Goal: Information Seeking & Learning: Learn about a topic

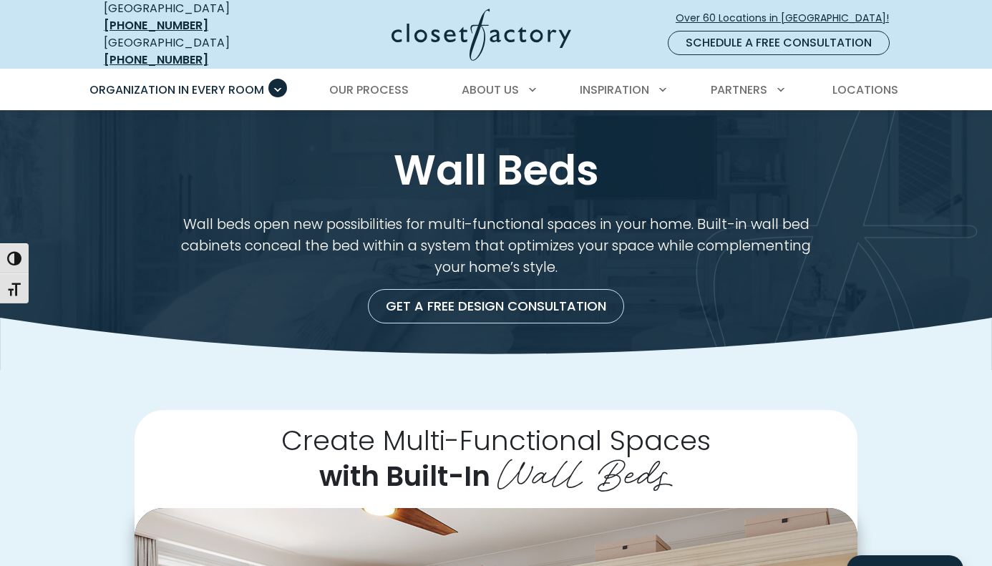
scroll to position [458, 0]
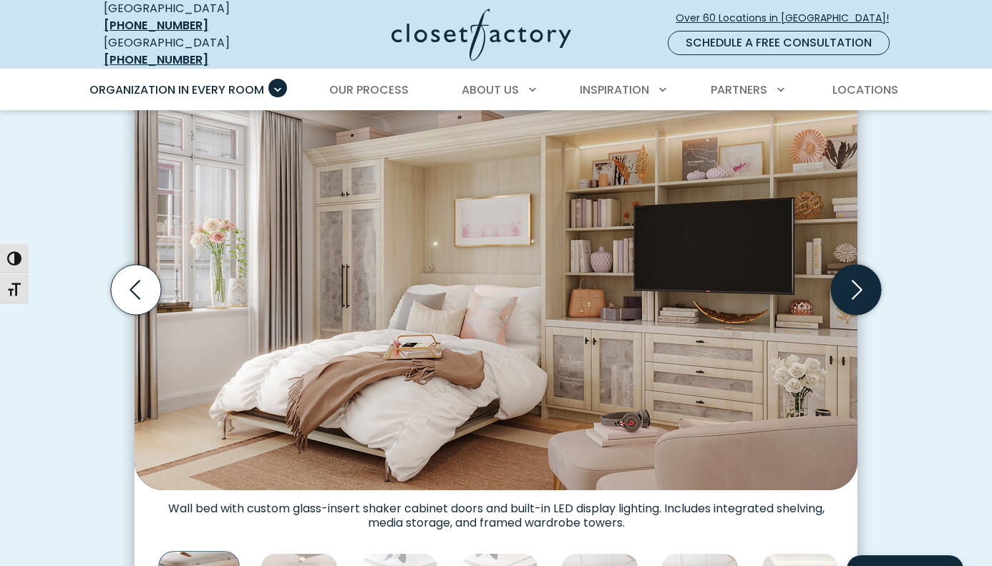
click at [868, 279] on icon "Next slide" at bounding box center [856, 290] width 50 height 50
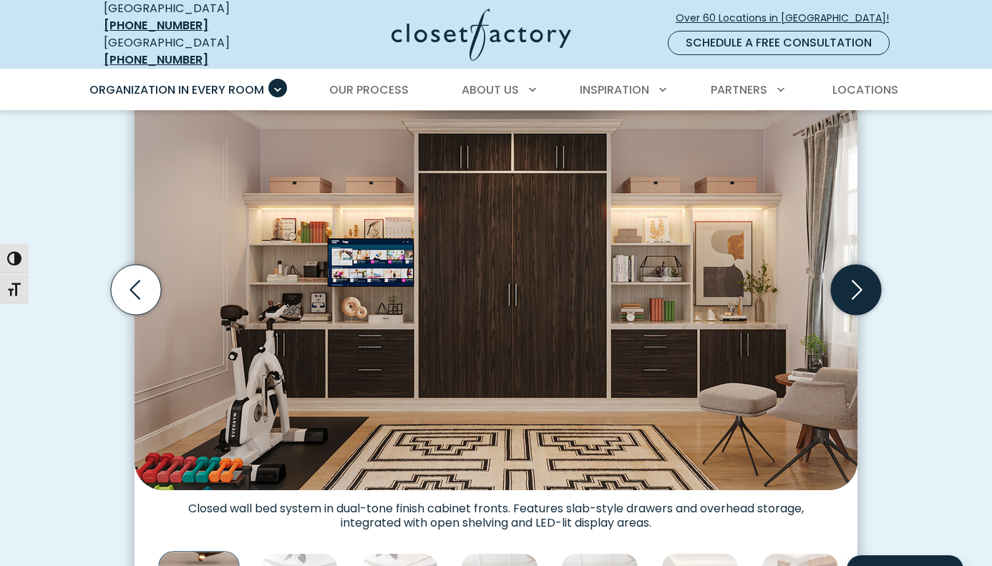
click at [868, 279] on icon "Next slide" at bounding box center [856, 290] width 50 height 50
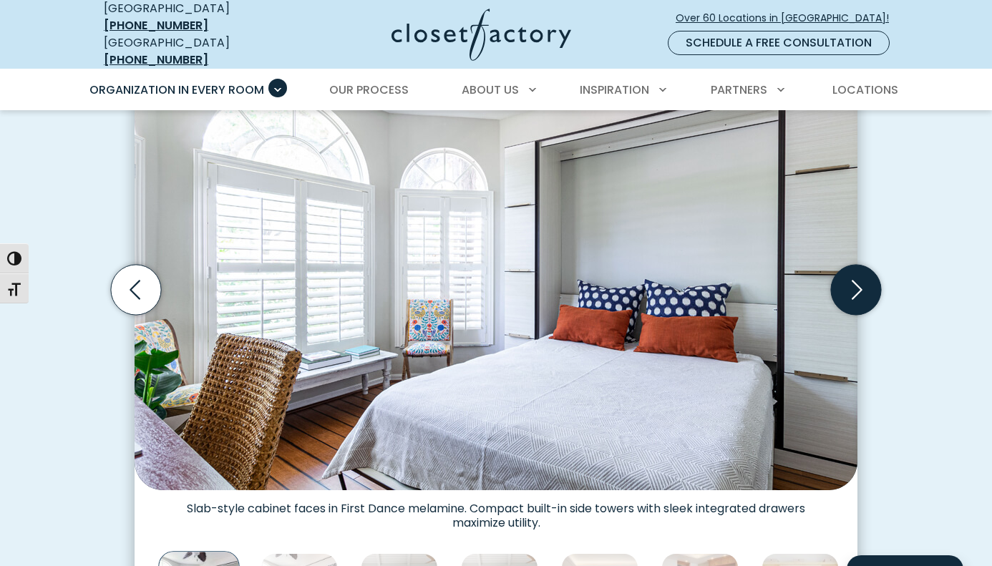
click at [868, 279] on icon "Next slide" at bounding box center [856, 290] width 50 height 50
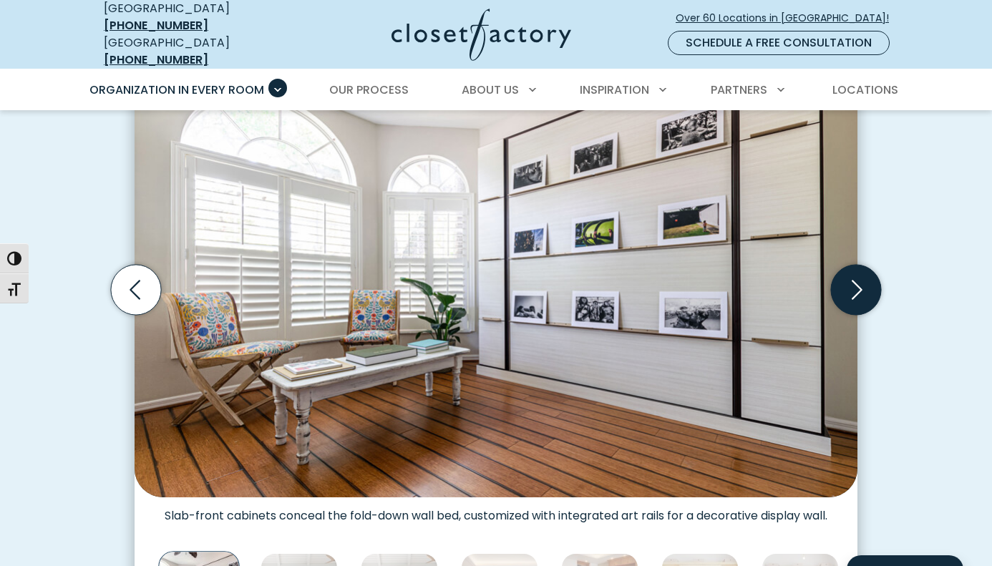
click at [868, 279] on icon "Next slide" at bounding box center [856, 290] width 50 height 50
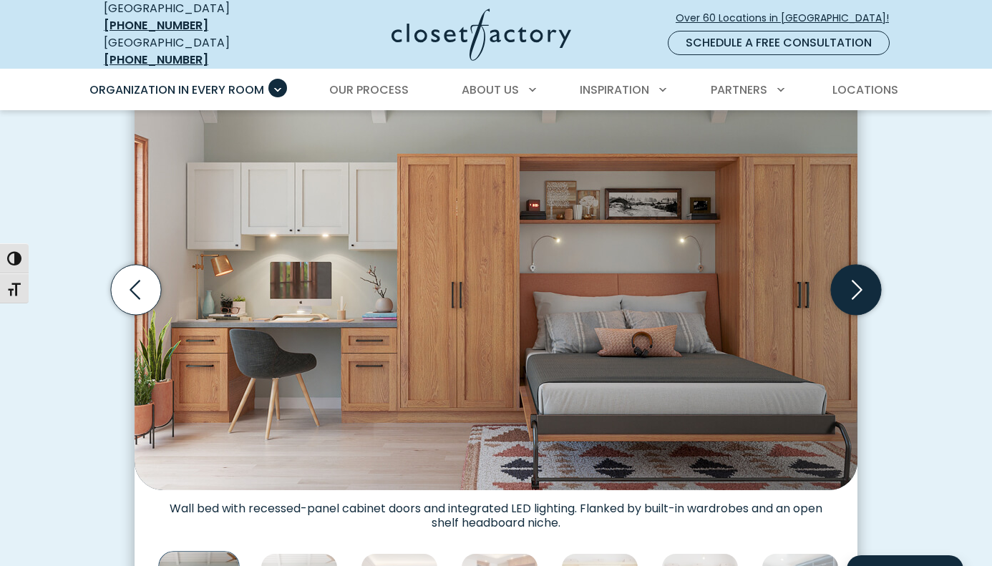
click at [868, 279] on icon "Next slide" at bounding box center [856, 290] width 50 height 50
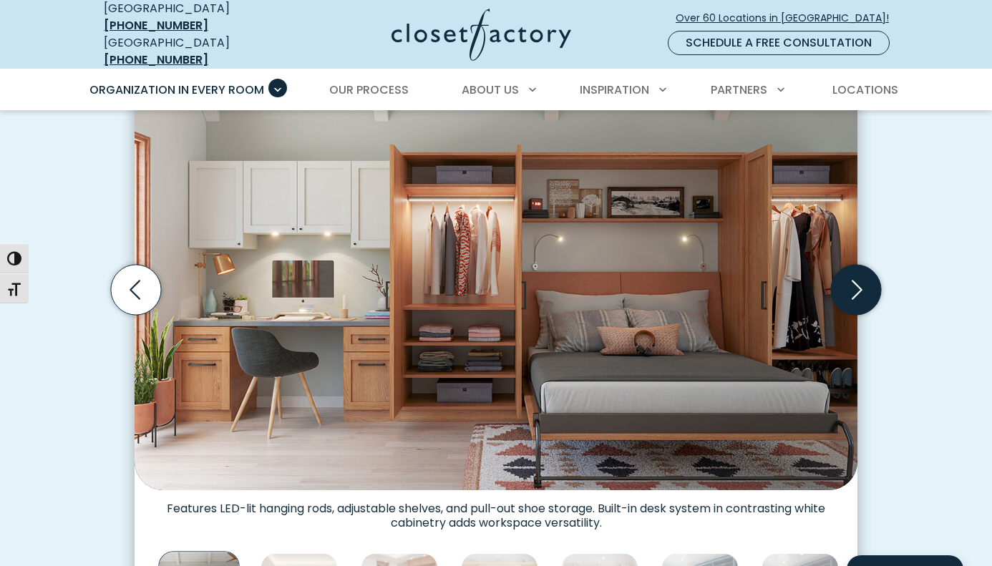
click at [868, 279] on icon "Next slide" at bounding box center [856, 290] width 50 height 50
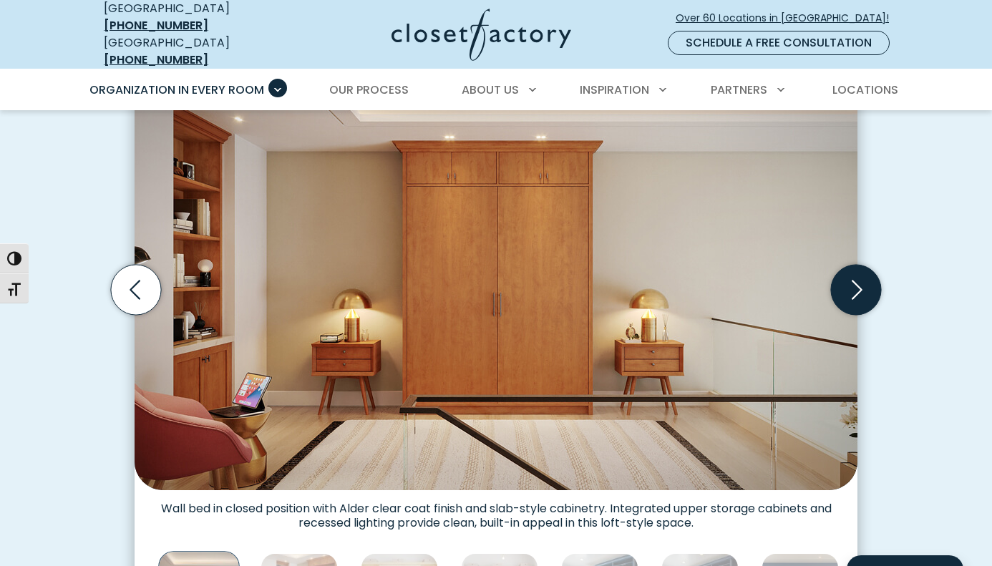
click at [853, 281] on icon "Next slide" at bounding box center [856, 290] width 50 height 50
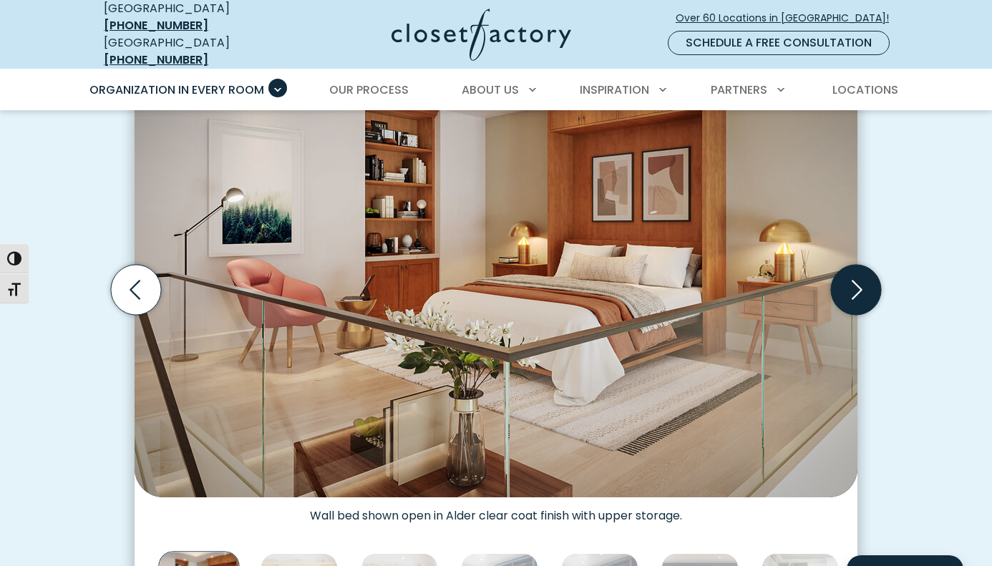
click at [853, 281] on icon "Next slide" at bounding box center [856, 290] width 50 height 50
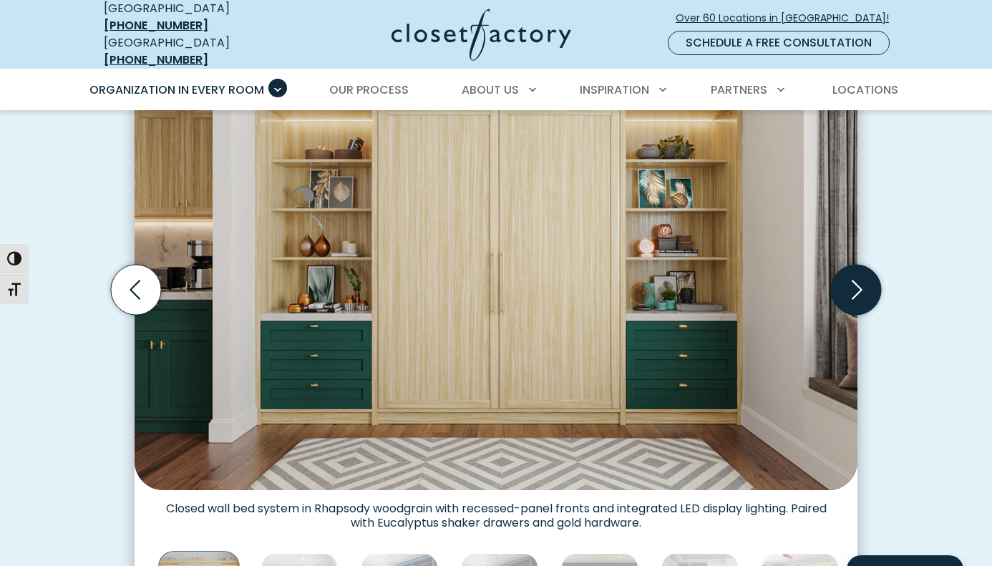
click at [853, 281] on icon "Next slide" at bounding box center [856, 290] width 50 height 50
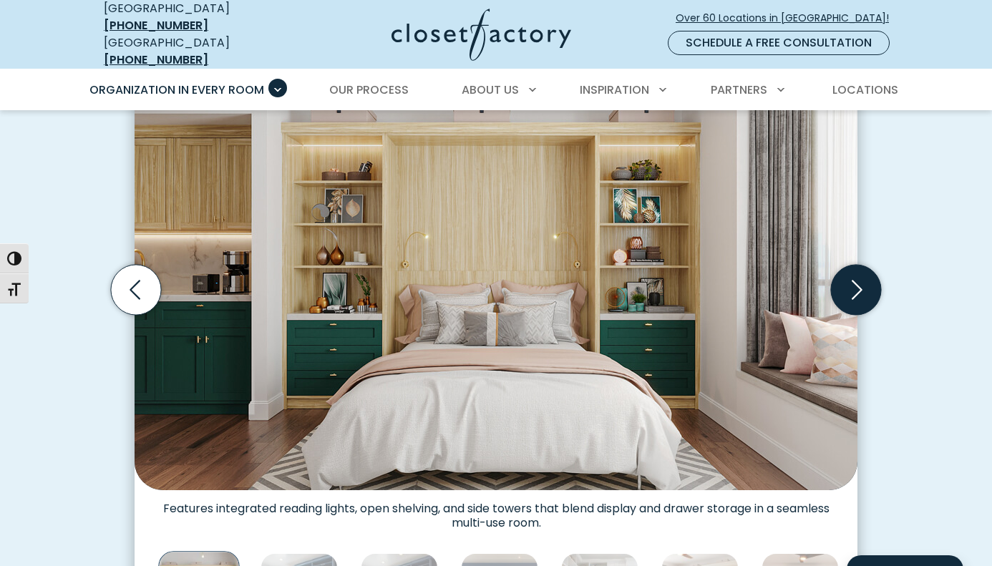
click at [853, 281] on icon "Next slide" at bounding box center [856, 290] width 50 height 50
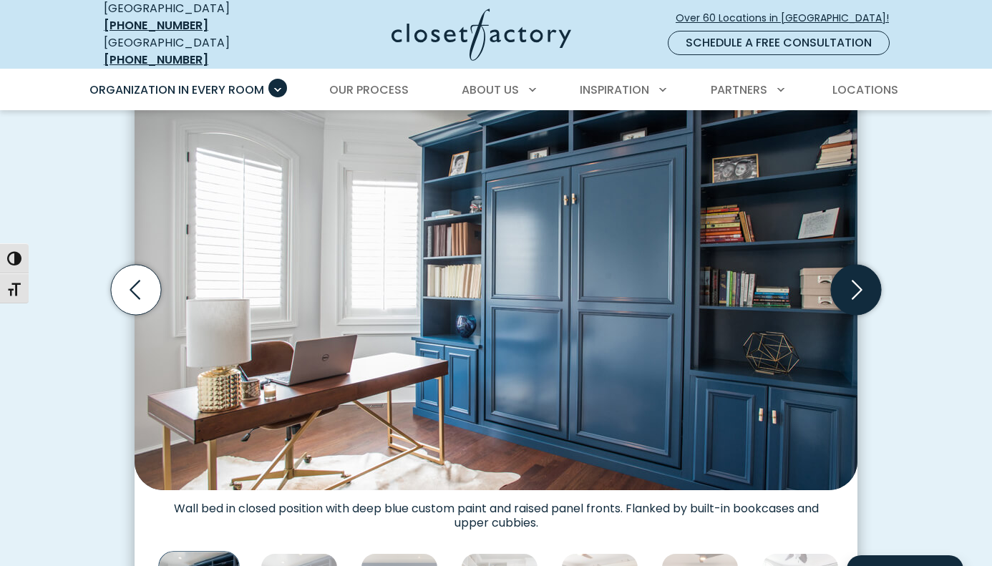
click at [853, 281] on icon "Next slide" at bounding box center [856, 290] width 50 height 50
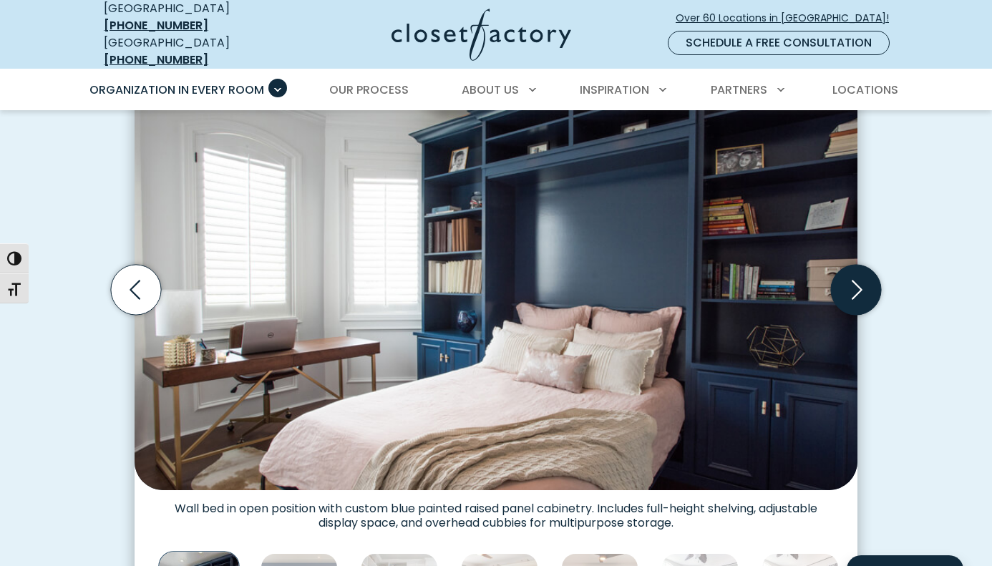
click at [853, 281] on icon "Next slide" at bounding box center [856, 290] width 50 height 50
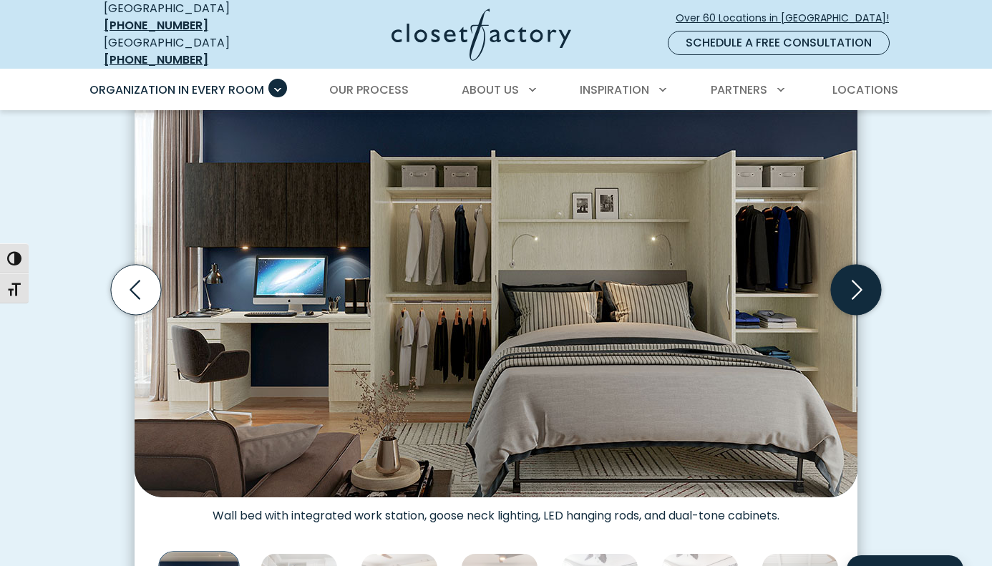
click at [853, 281] on icon "Next slide" at bounding box center [856, 290] width 50 height 50
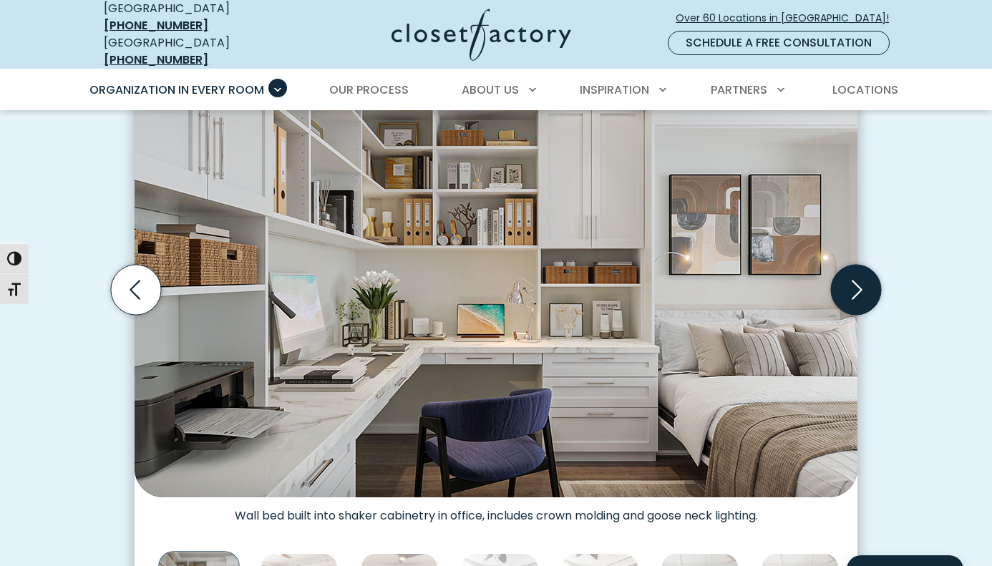
click at [853, 281] on icon "Next slide" at bounding box center [856, 290] width 50 height 50
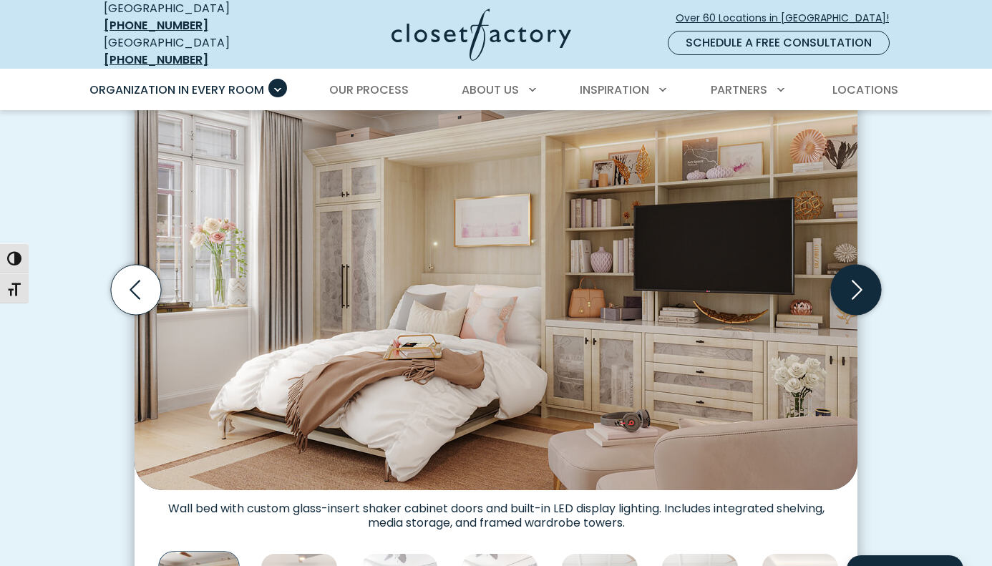
click at [853, 281] on icon "Next slide" at bounding box center [856, 290] width 50 height 50
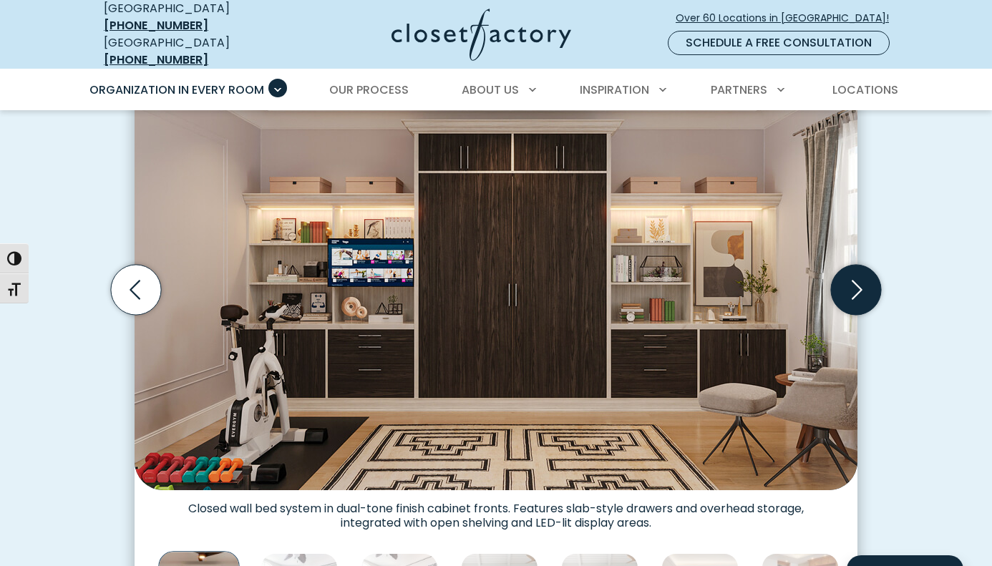
click at [853, 281] on icon "Next slide" at bounding box center [856, 290] width 50 height 50
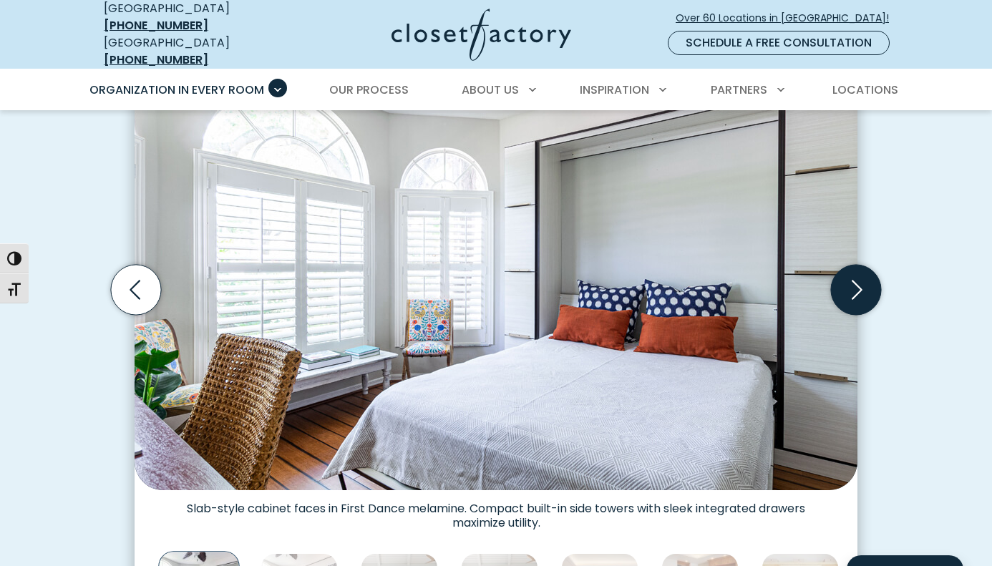
click at [853, 281] on icon "Next slide" at bounding box center [856, 290] width 50 height 50
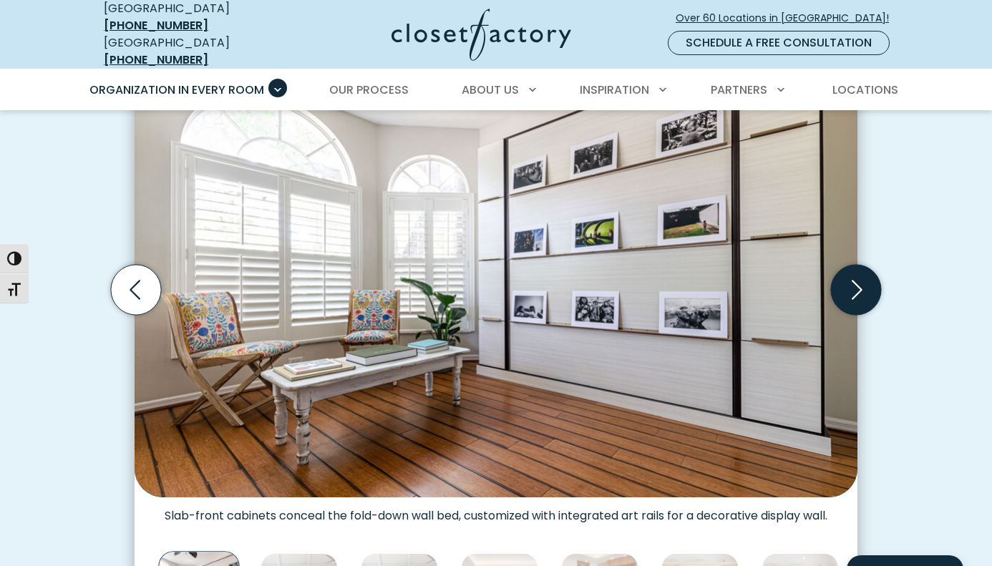
click at [853, 281] on icon "Next slide" at bounding box center [856, 290] width 50 height 50
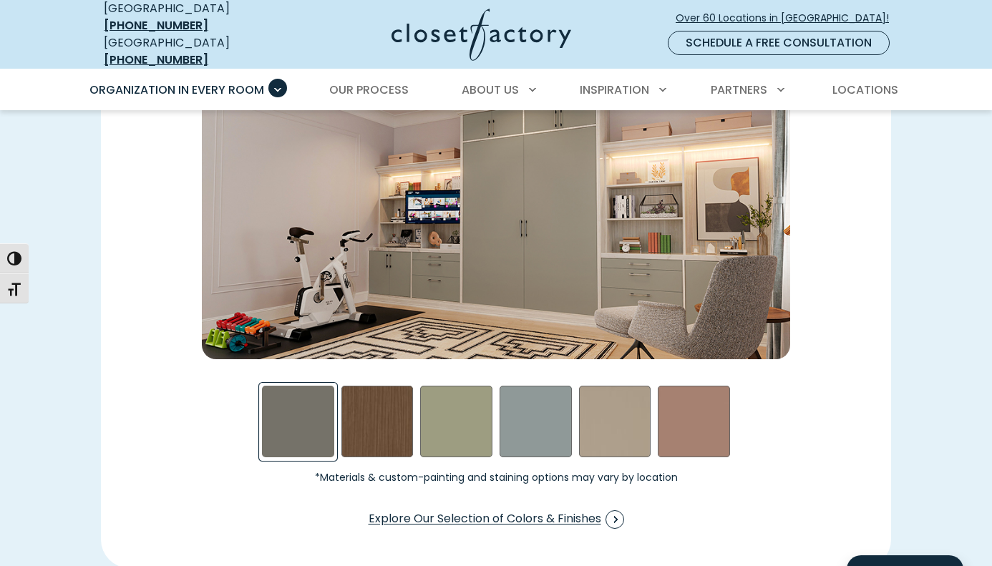
scroll to position [2081, 0]
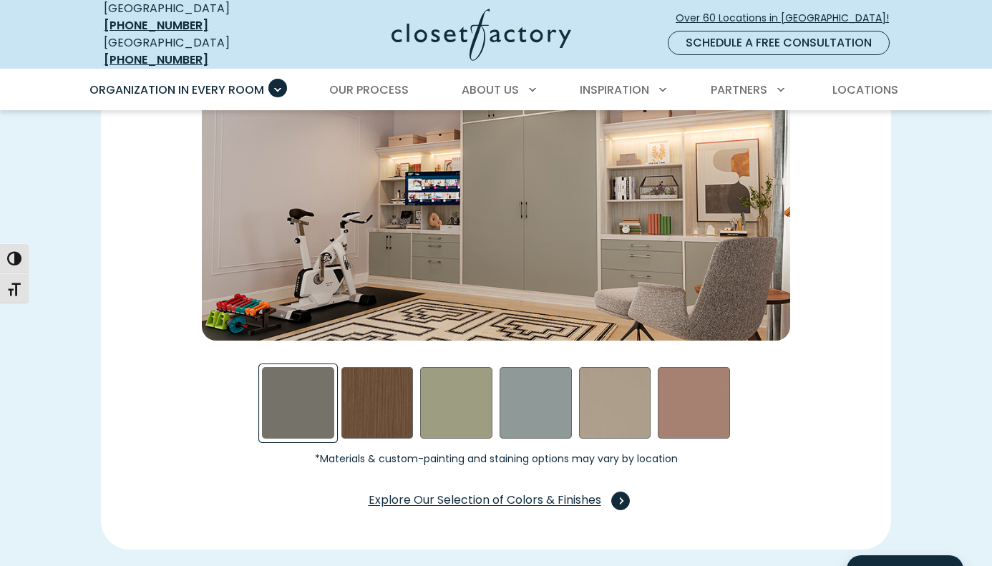
click at [537, 492] on span "Explore Our Selection of Colors & Finishes" at bounding box center [497, 501] width 256 height 19
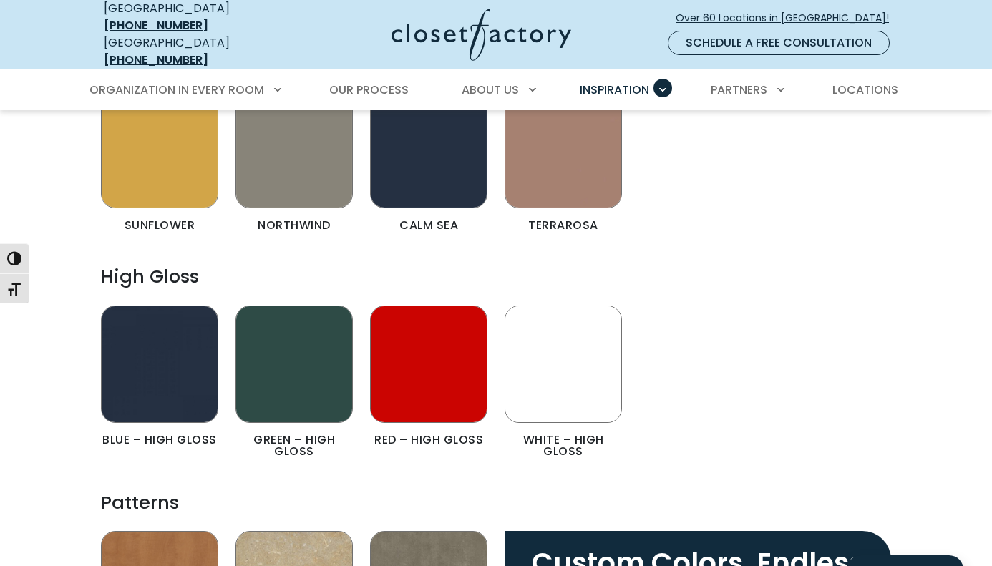
scroll to position [1973, 0]
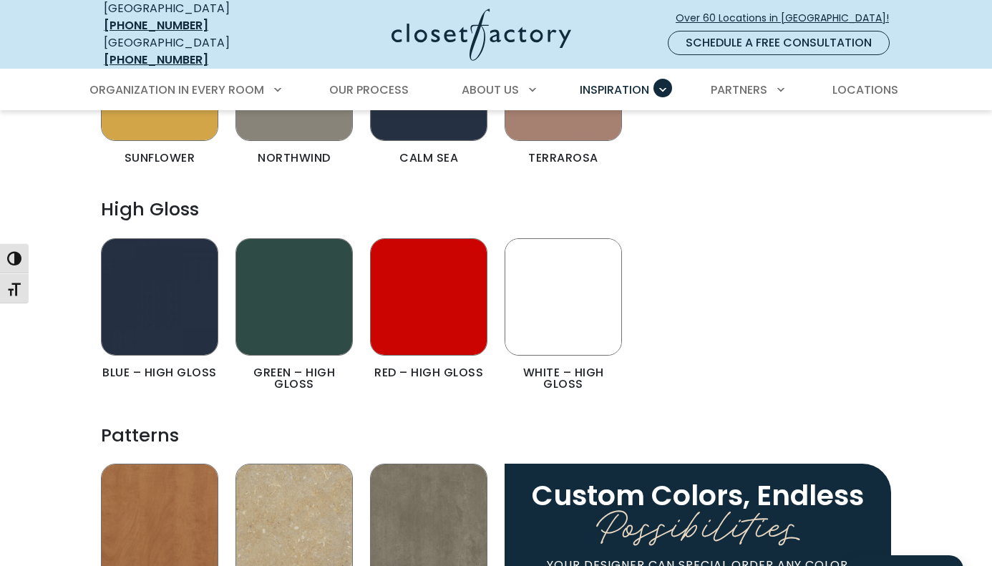
click at [576, 292] on img "Color & Finishes" at bounding box center [563, 296] width 117 height 117
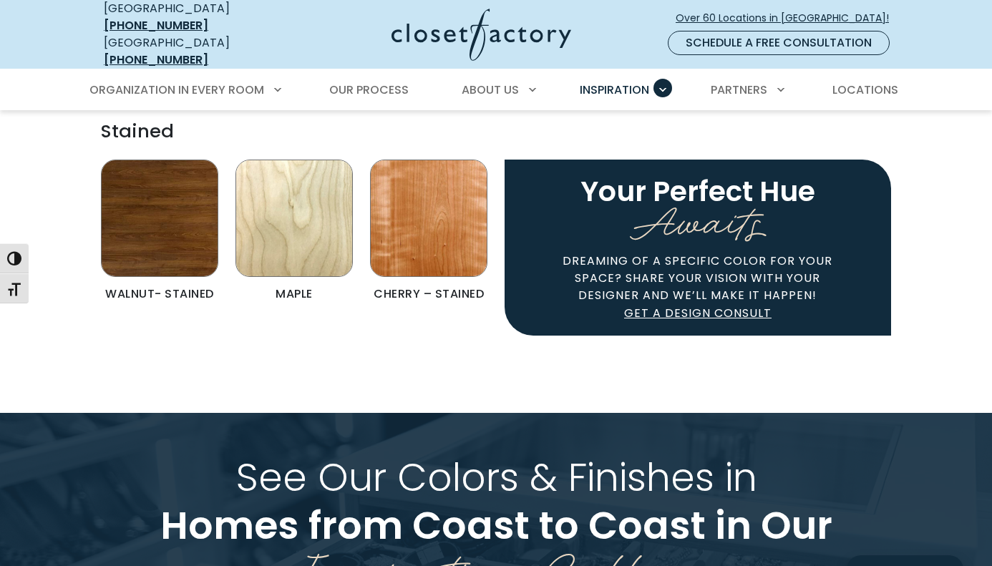
scroll to position [3021, 0]
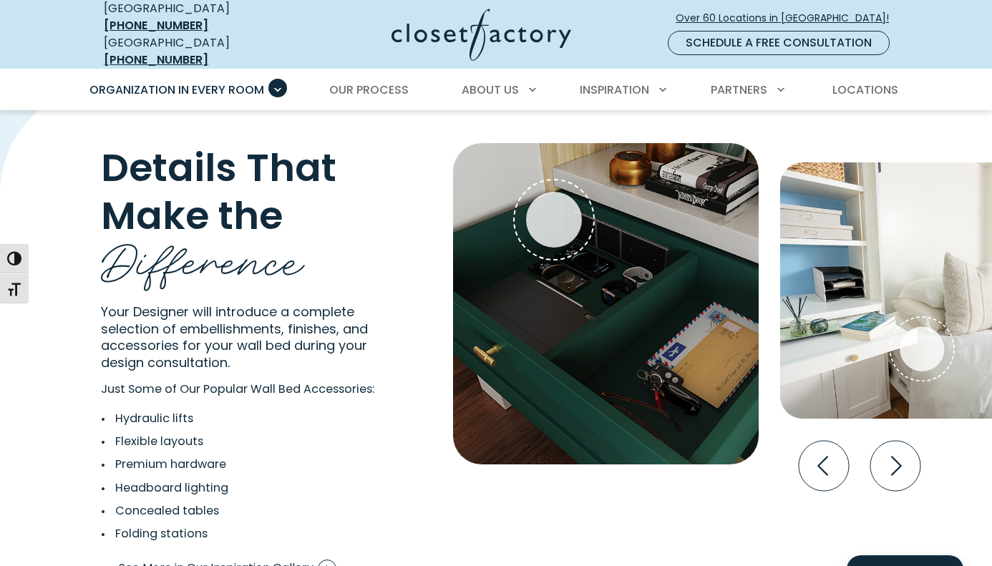
scroll to position [2622, 0]
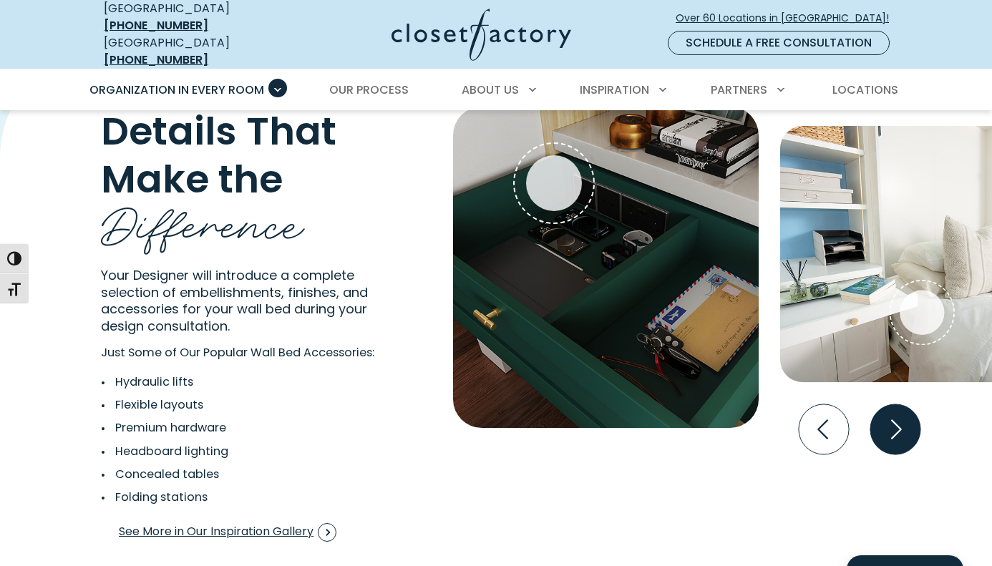
click at [903, 421] on icon "Next slide" at bounding box center [896, 430] width 50 height 50
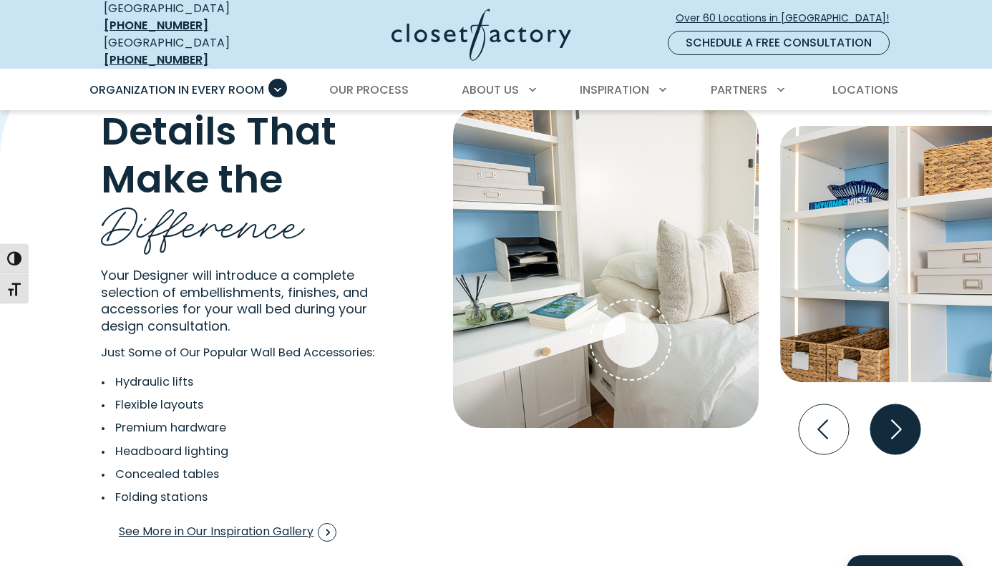
click at [903, 421] on icon "Next slide" at bounding box center [896, 430] width 50 height 50
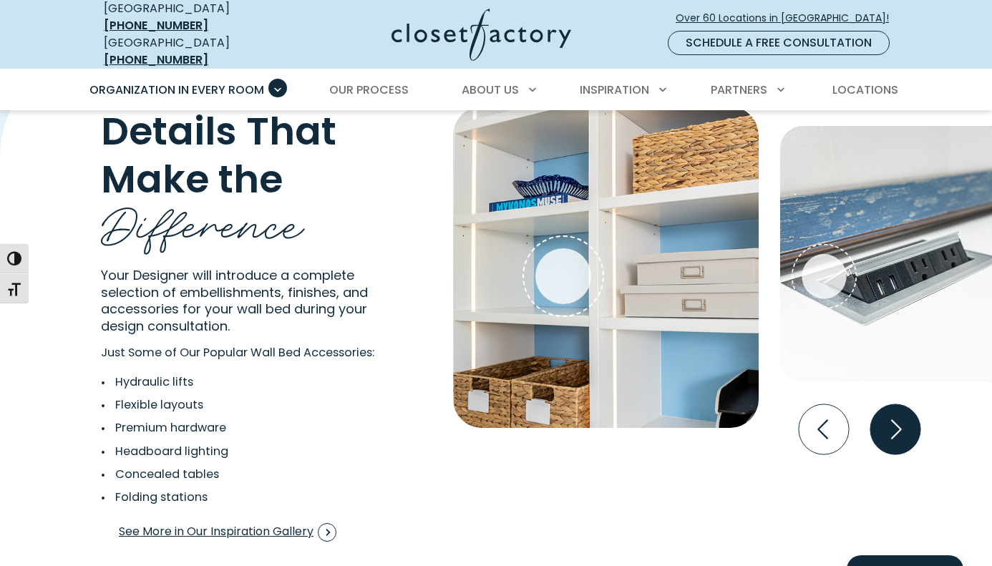
click at [903, 421] on icon "Next slide" at bounding box center [896, 430] width 50 height 50
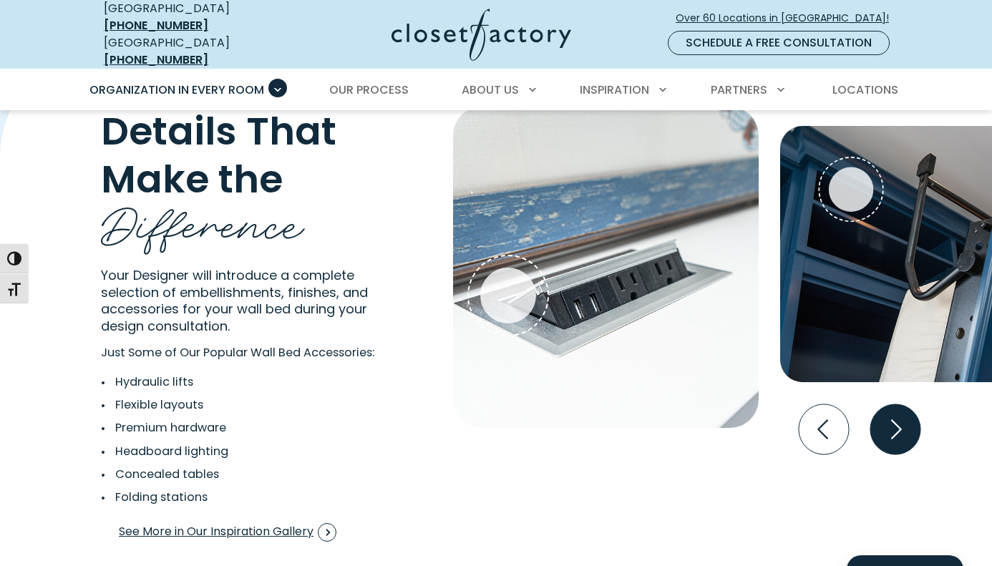
click at [903, 421] on icon "Next slide" at bounding box center [896, 430] width 50 height 50
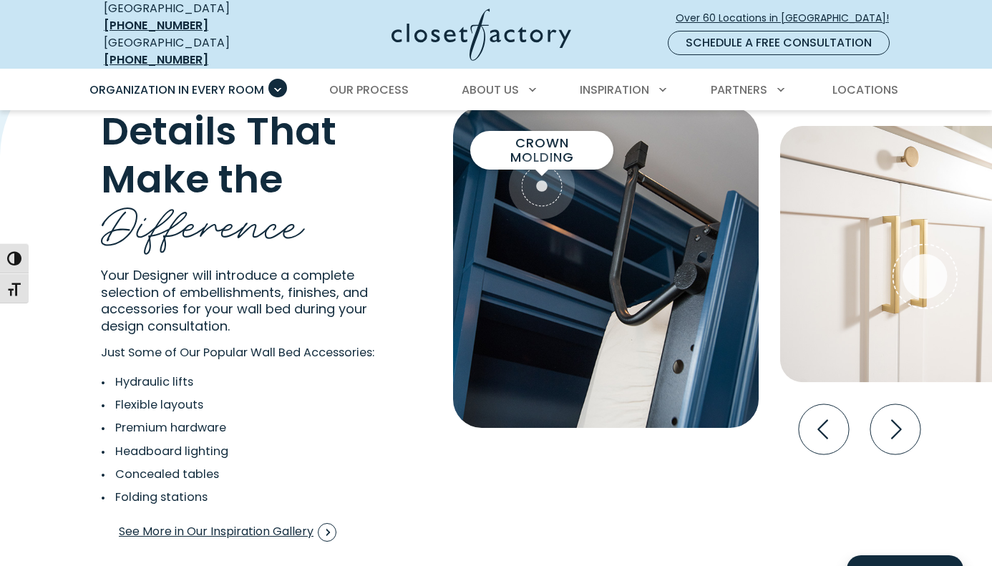
click at [534, 190] on span "Interactive Gallery" at bounding box center [542, 186] width 66 height 66
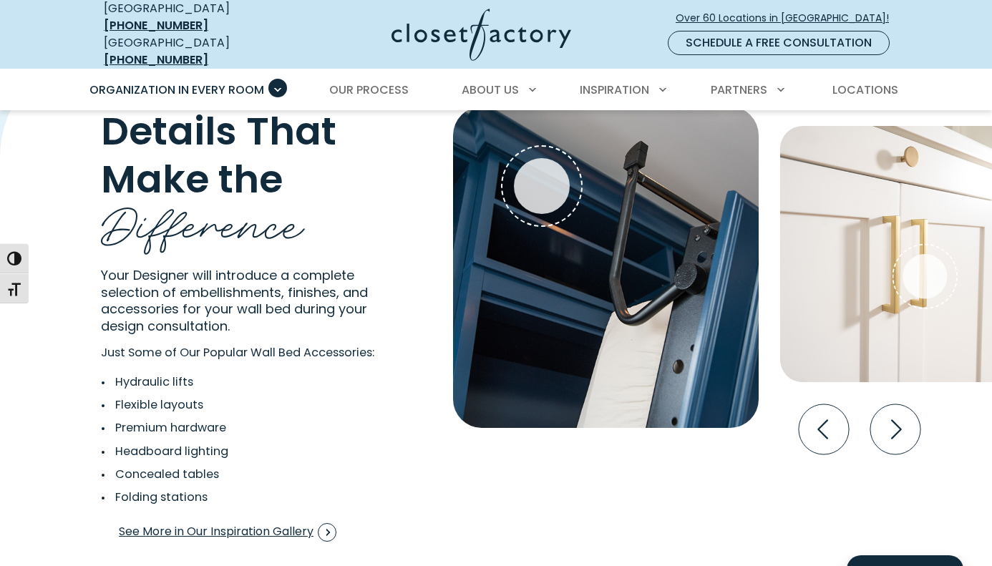
click at [565, 334] on img "Interactive Gallery" at bounding box center [606, 267] width 306 height 321
click at [907, 423] on icon "Next slide" at bounding box center [896, 430] width 50 height 50
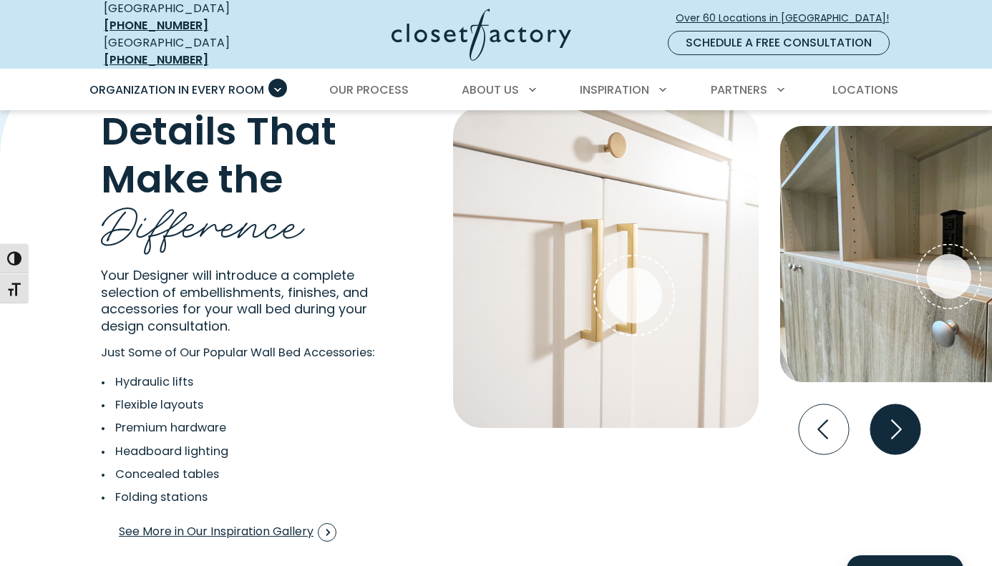
click at [907, 423] on icon "Next slide" at bounding box center [896, 430] width 50 height 50
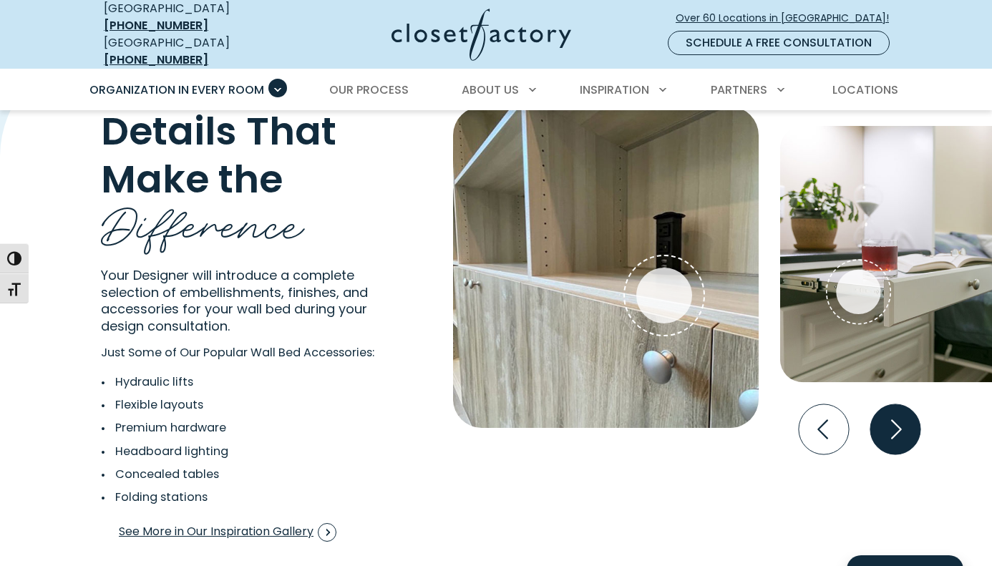
click at [907, 423] on icon "Next slide" at bounding box center [896, 430] width 50 height 50
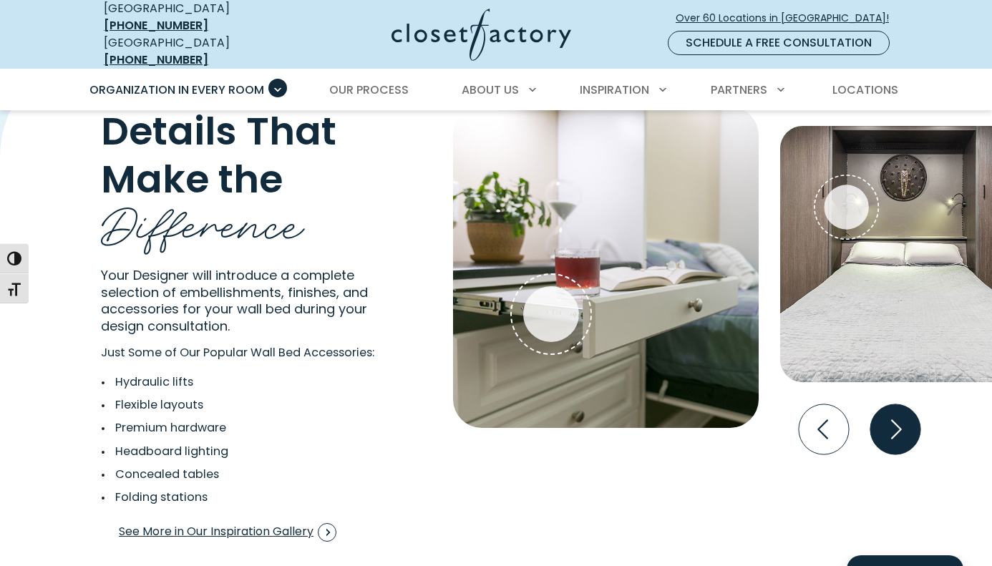
click at [907, 423] on icon "Next slide" at bounding box center [896, 430] width 50 height 50
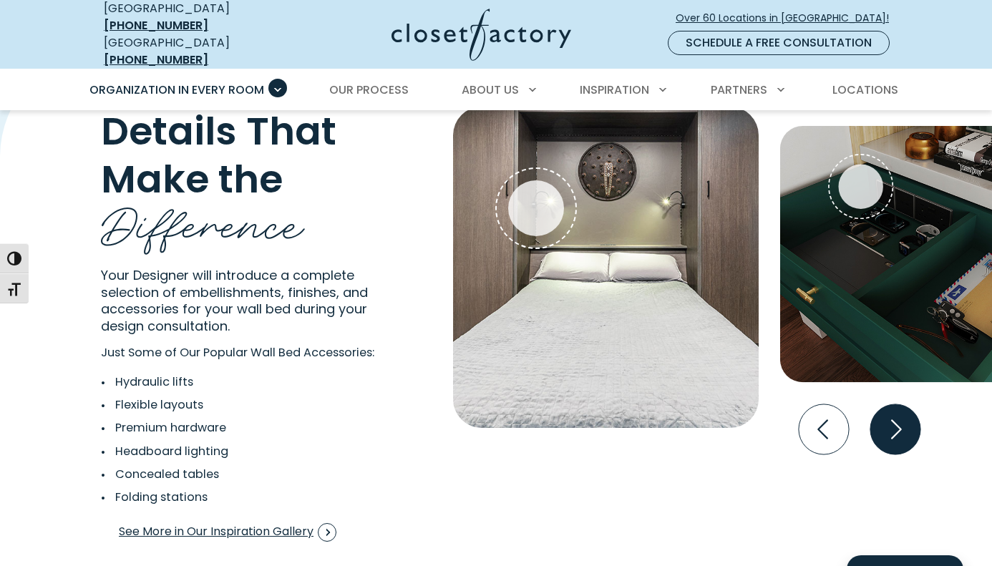
click at [907, 423] on icon "Next slide" at bounding box center [896, 430] width 50 height 50
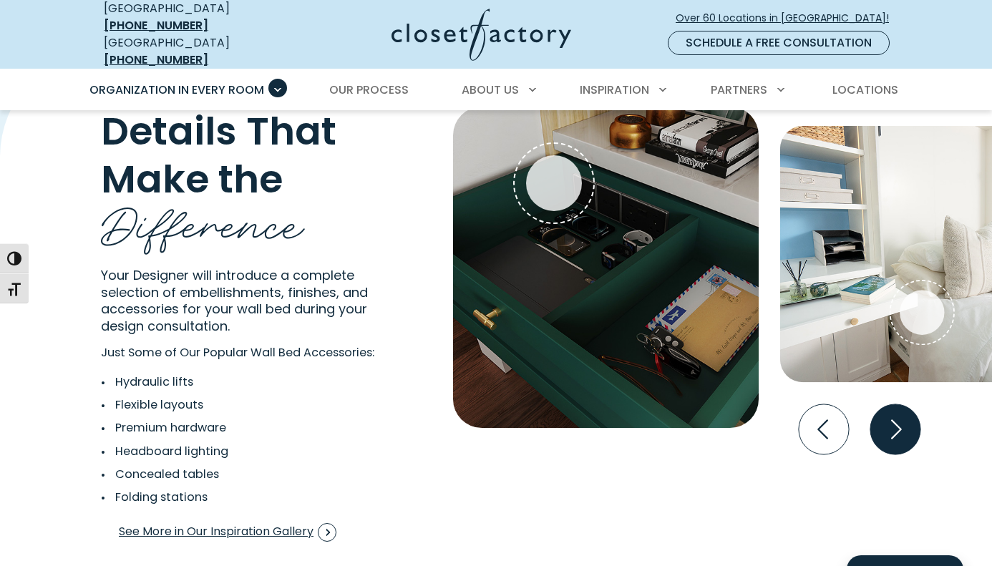
click at [907, 423] on icon "Next slide" at bounding box center [896, 430] width 50 height 50
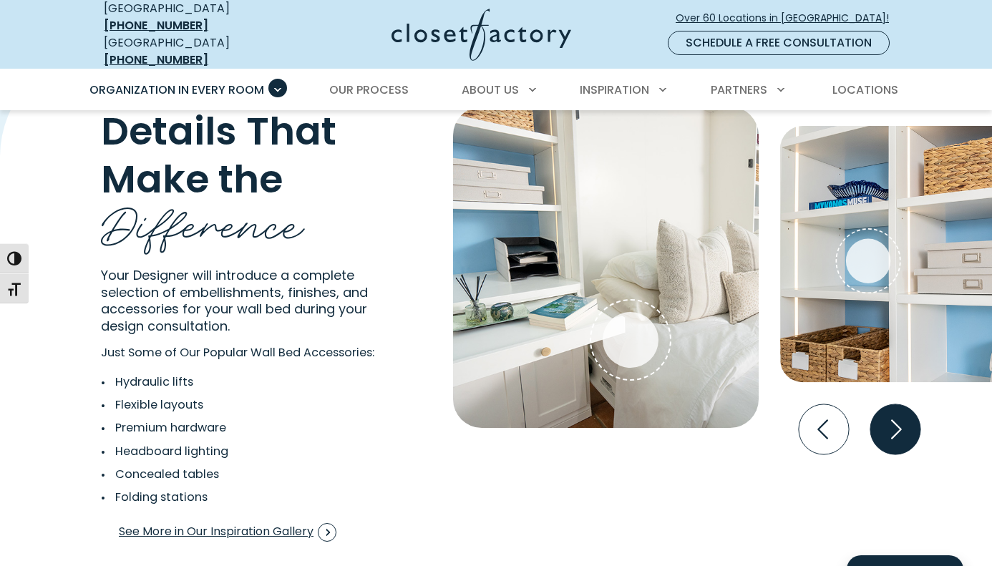
click at [907, 423] on icon "Next slide" at bounding box center [896, 430] width 50 height 50
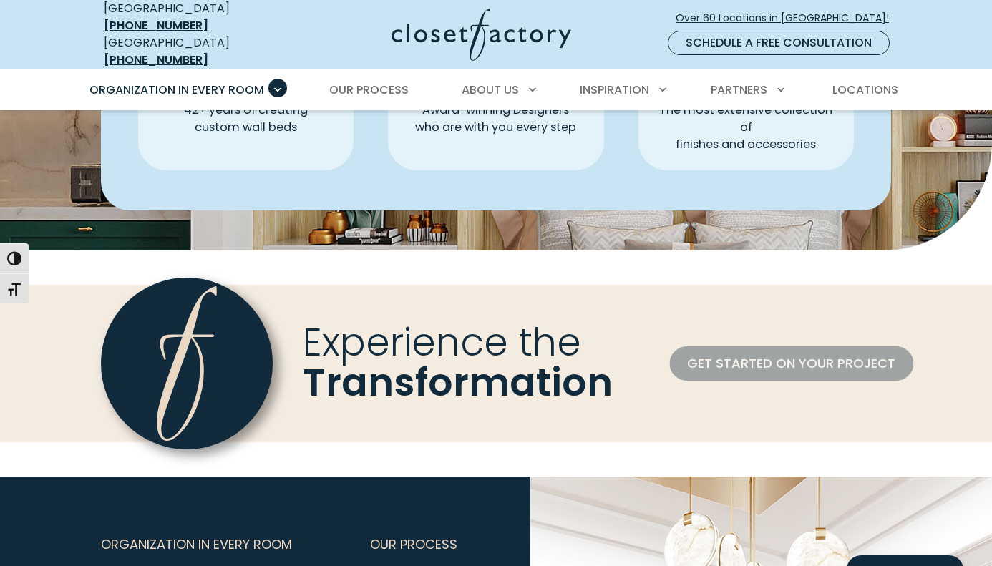
scroll to position [4309, 0]
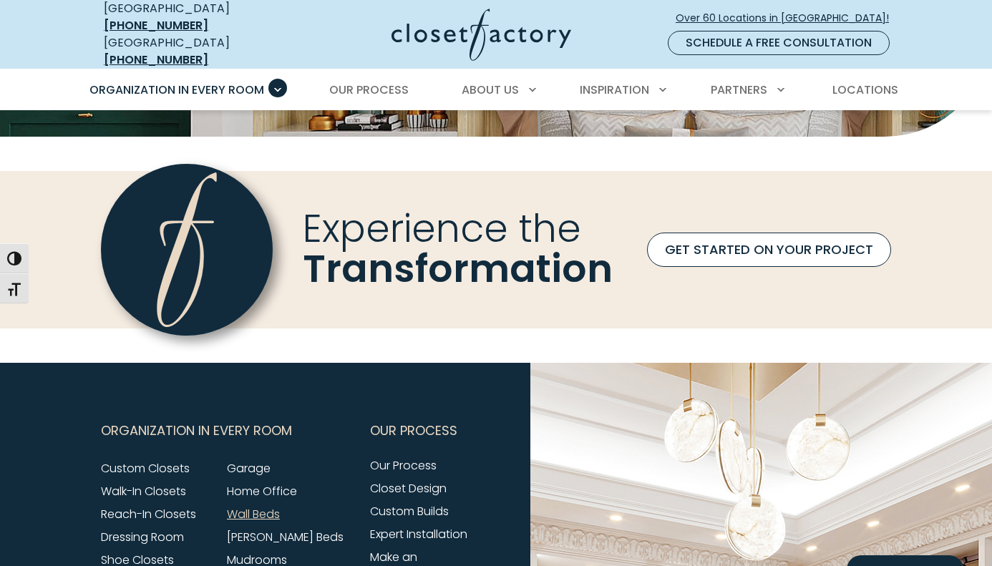
click at [803, 242] on link "GET STARTED ON YOUR PROJECT" at bounding box center [769, 250] width 244 height 34
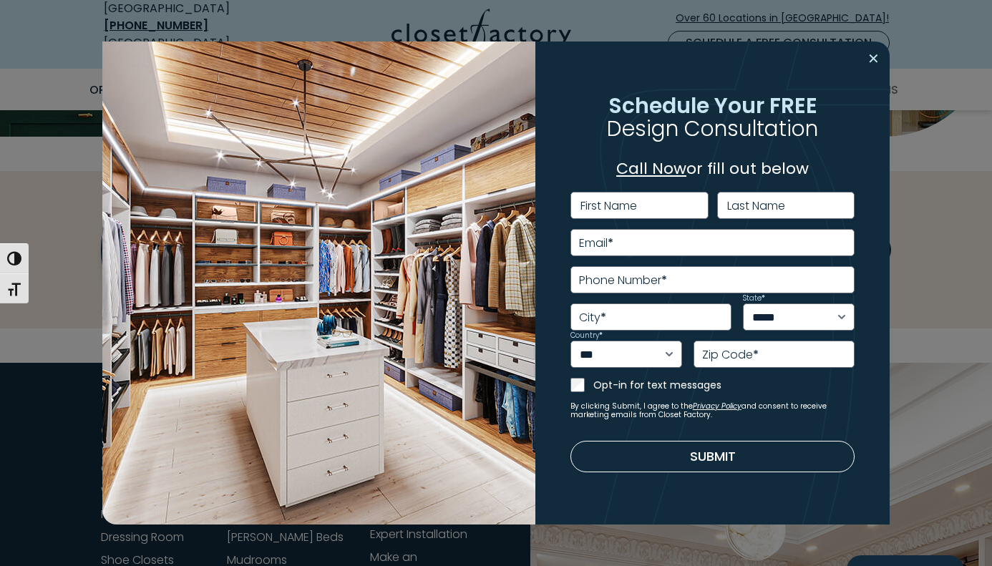
click at [878, 59] on button "Close modal" at bounding box center [874, 58] width 21 height 23
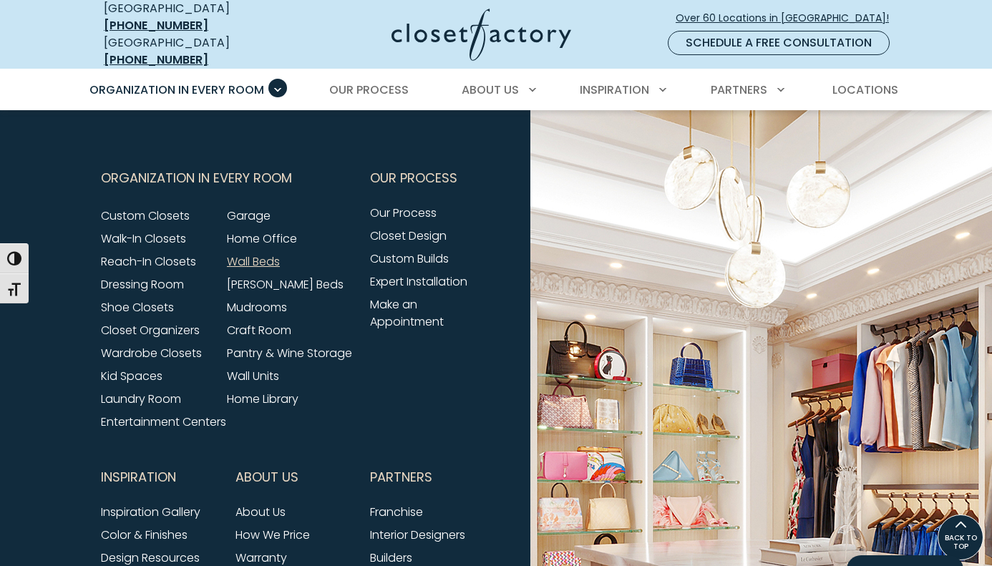
scroll to position [4547, 0]
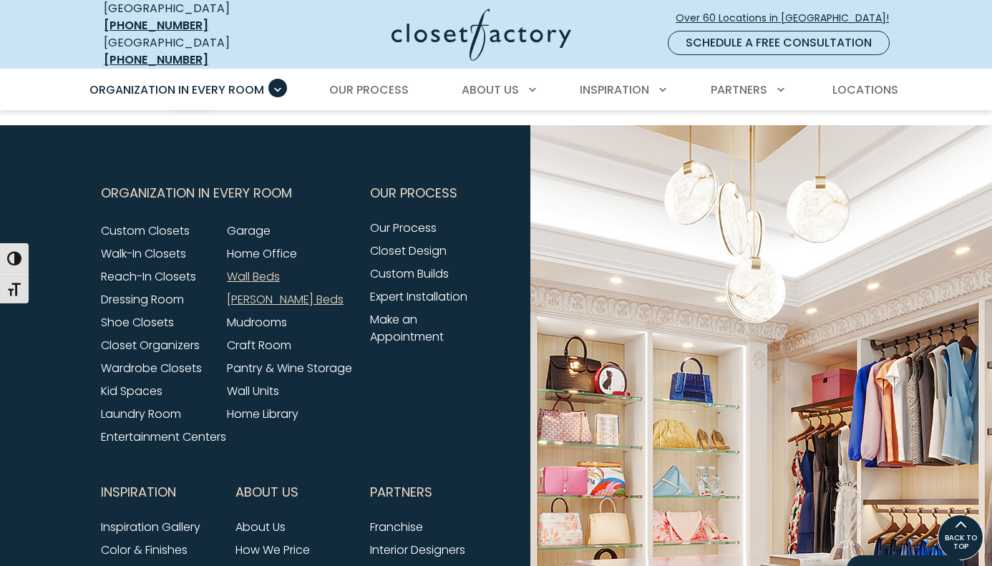
click at [266, 293] on link "[PERSON_NAME] Beds" at bounding box center [285, 299] width 117 height 16
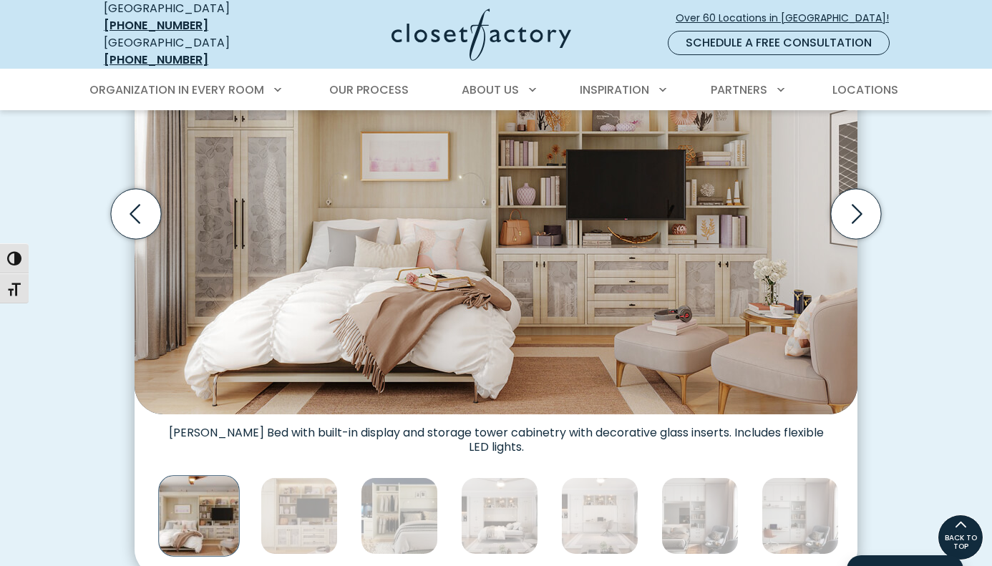
scroll to position [528, 0]
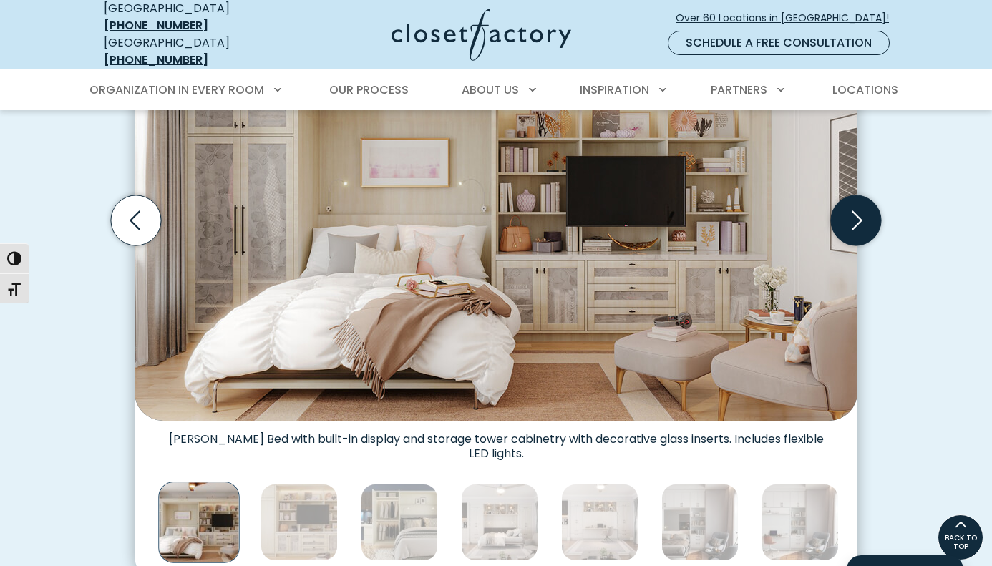
click at [866, 209] on icon "Next slide" at bounding box center [856, 220] width 50 height 50
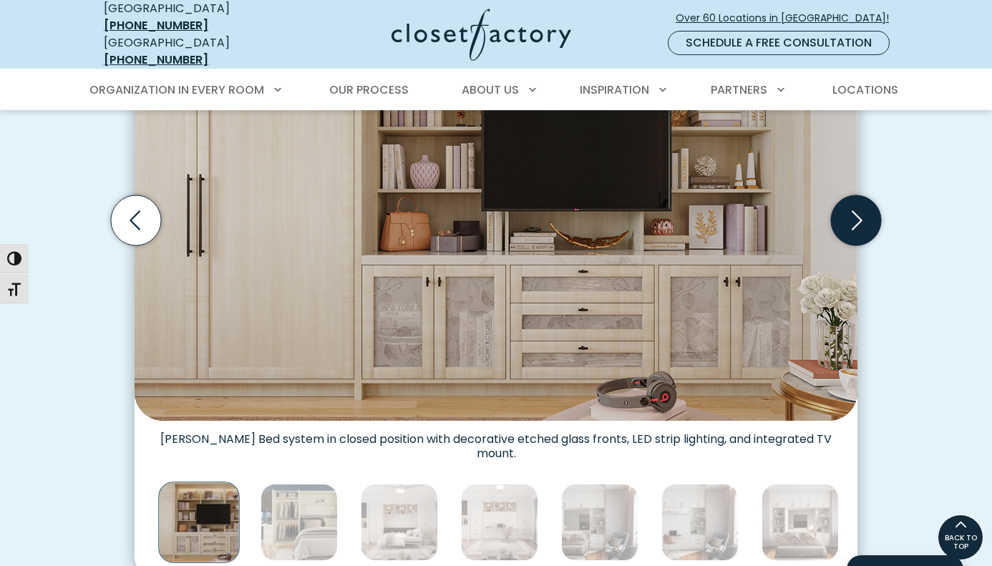
click at [866, 209] on icon "Next slide" at bounding box center [856, 220] width 50 height 50
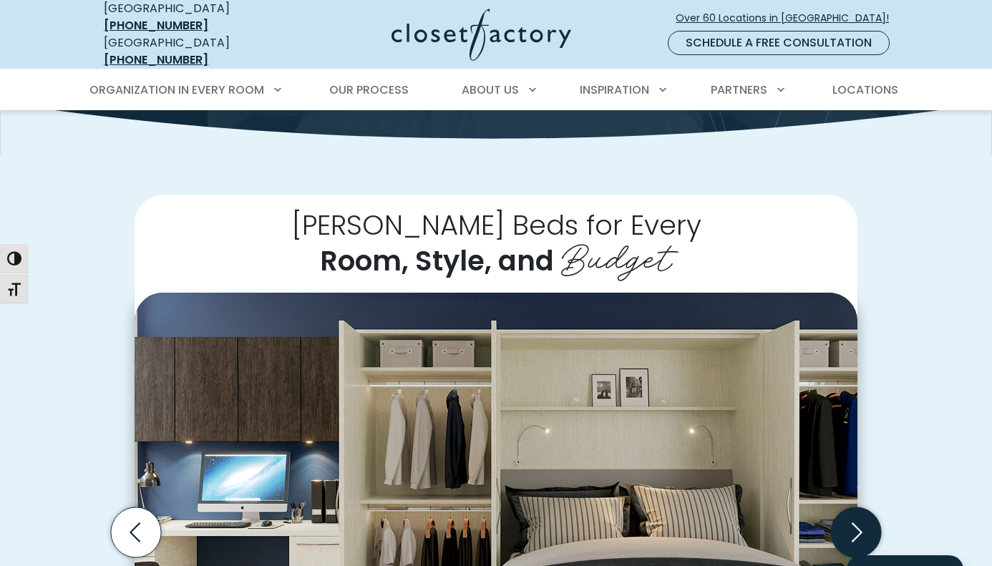
scroll to position [0, 0]
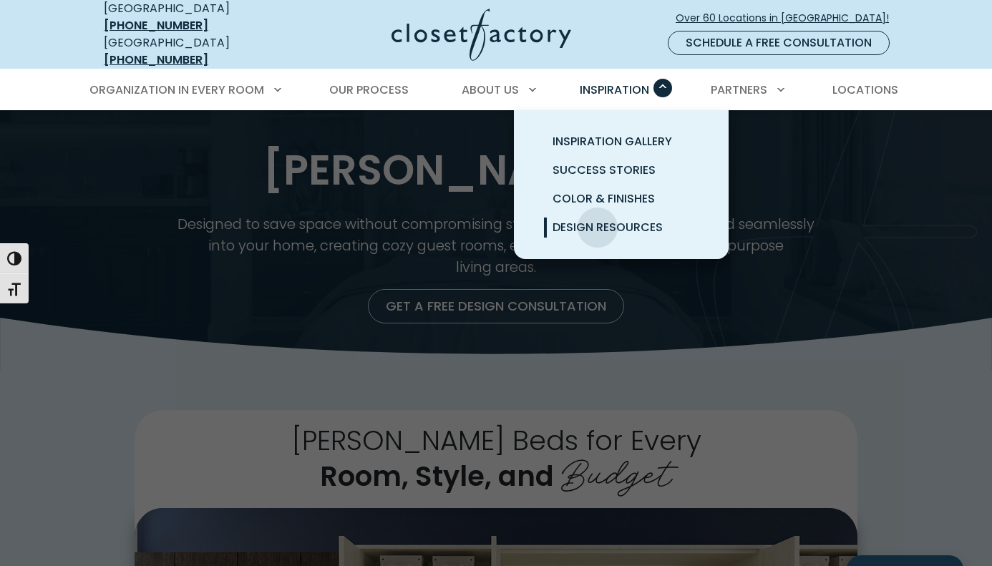
click at [598, 219] on span "Design Resources" at bounding box center [608, 227] width 110 height 16
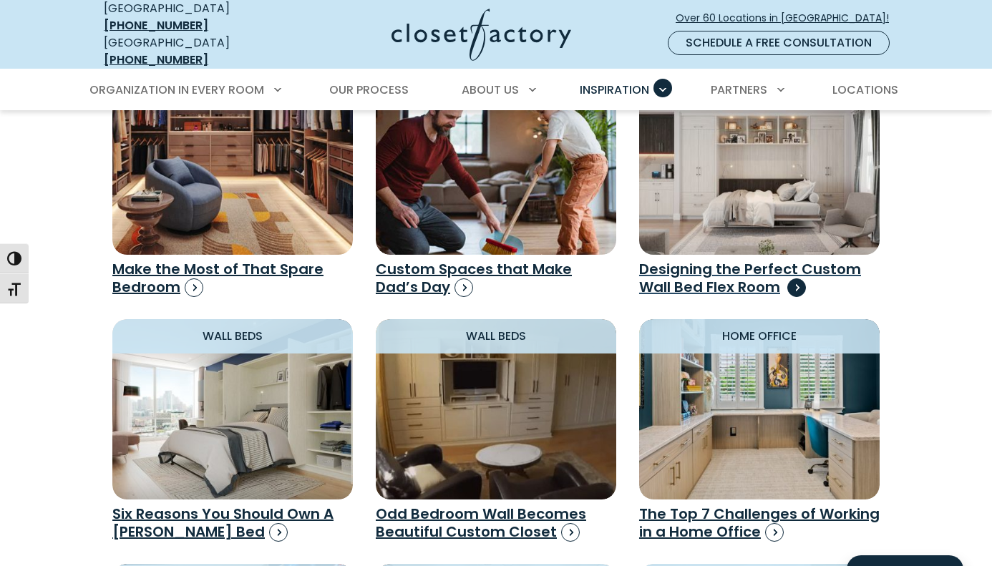
scroll to position [977, 0]
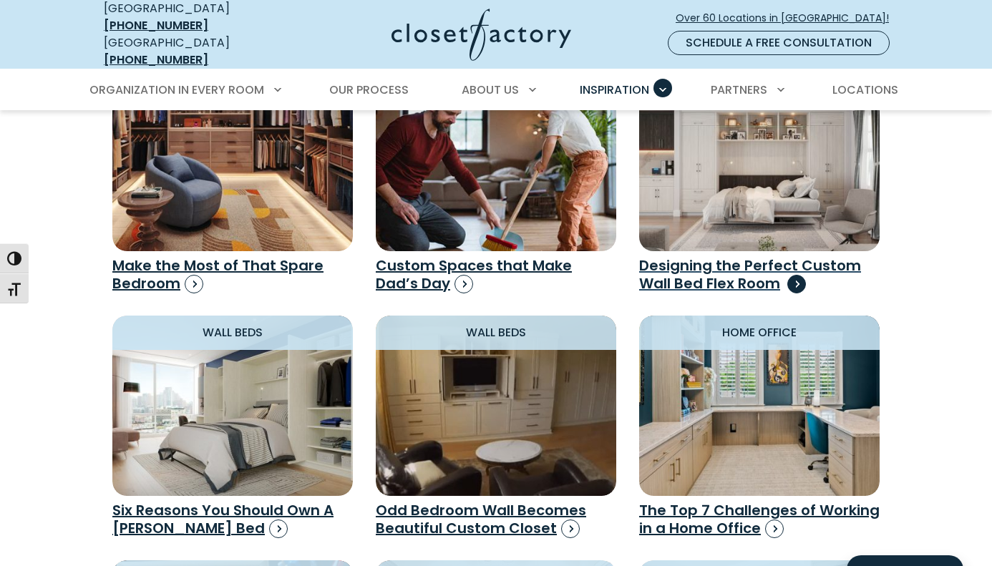
click at [732, 257] on h3 "Designing the Perfect Custom Wall Bed Flex Room" at bounding box center [759, 275] width 241 height 36
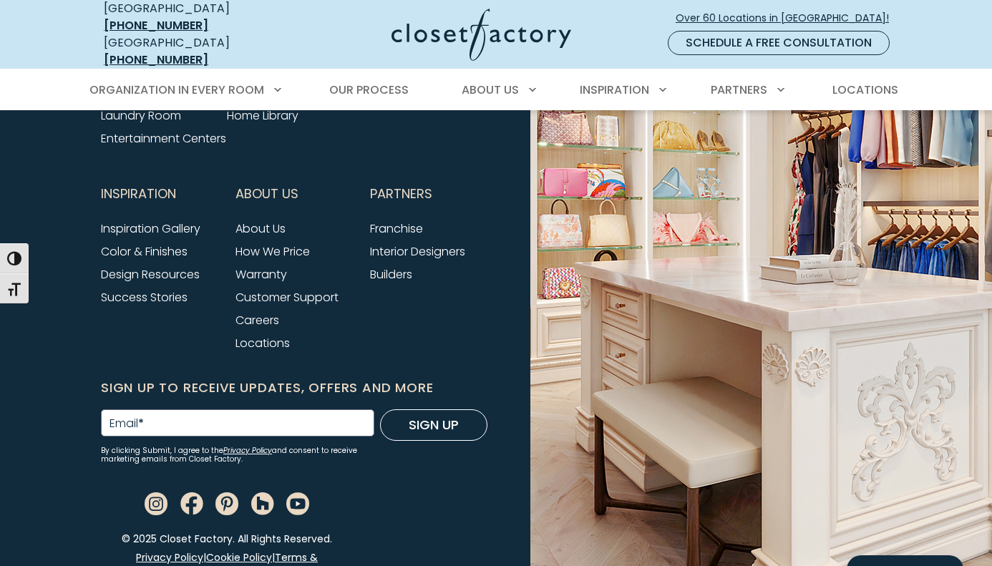
scroll to position [1921, 0]
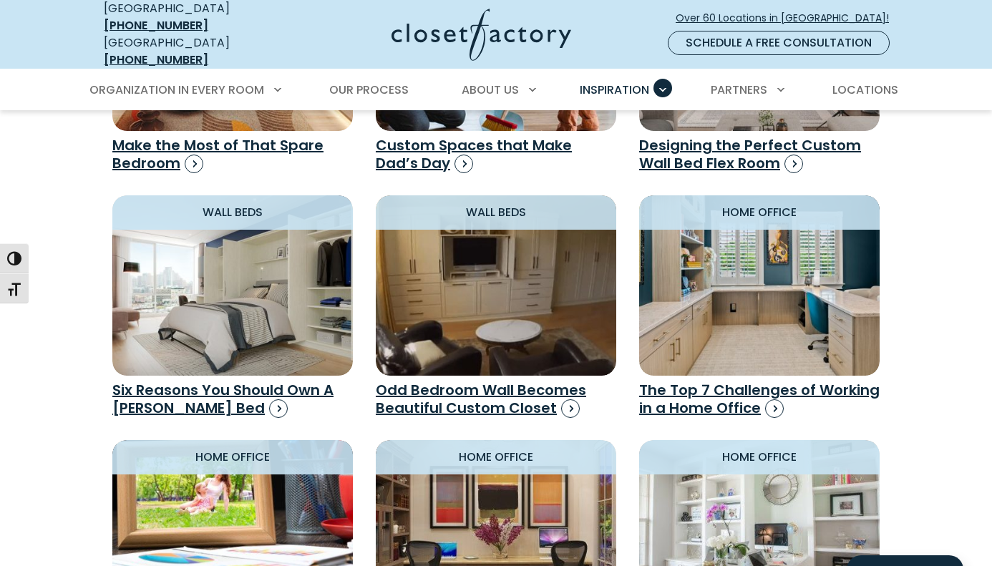
scroll to position [1101, 0]
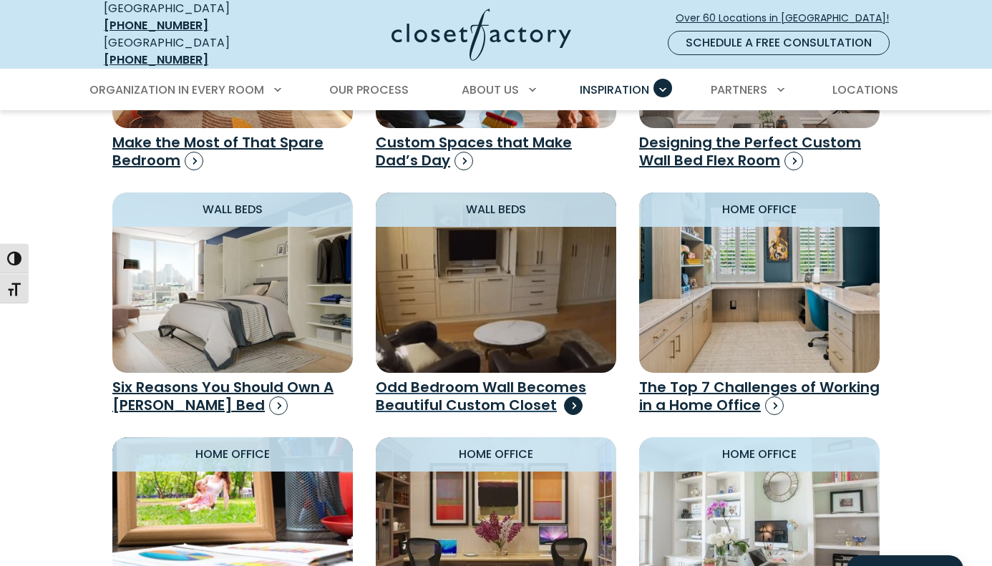
click at [438, 379] on h3 "Odd Bedroom Wall Becomes Beautiful Custom Closet" at bounding box center [496, 397] width 241 height 36
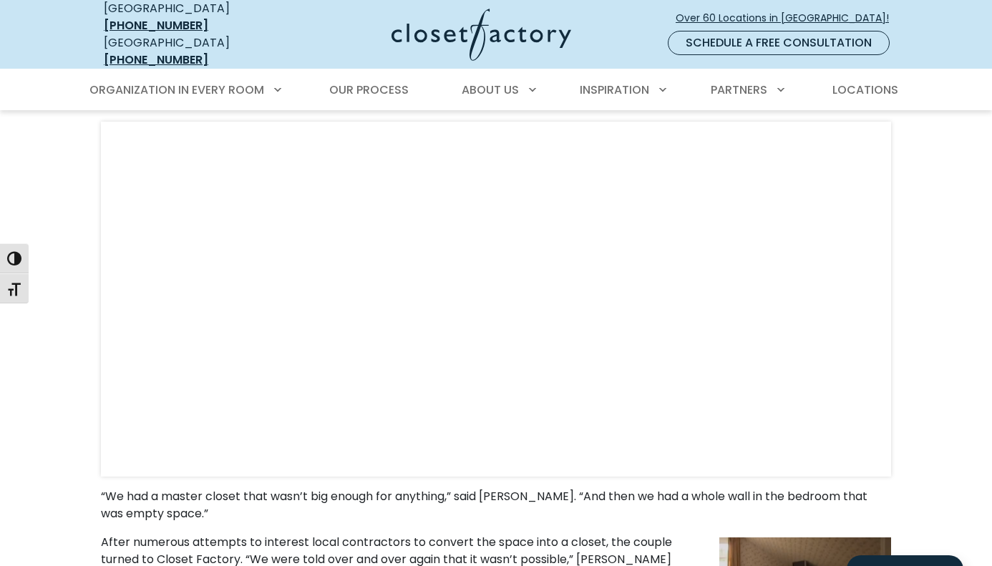
scroll to position [333, 0]
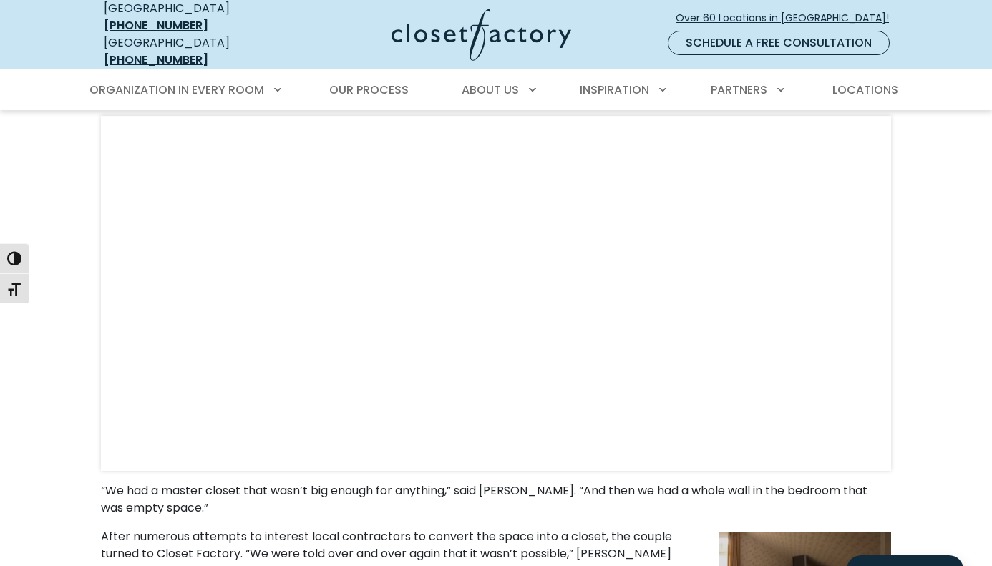
click at [944, 190] on div "Odd Bedroom Wall Becomes Beautiful Custom Closet Design Resources | Odd Bedroom…" at bounding box center [496, 330] width 992 height 1106
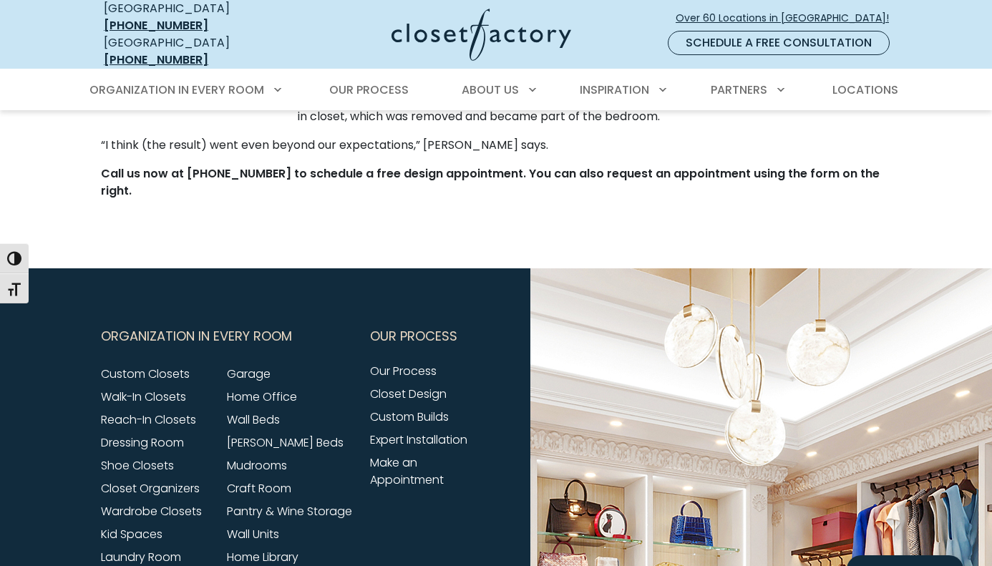
scroll to position [1021, 0]
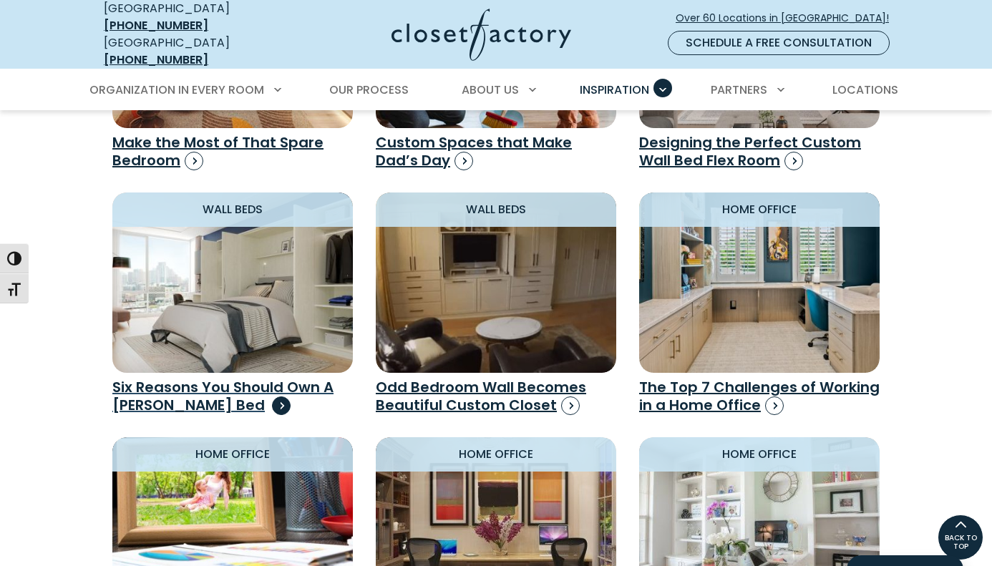
scroll to position [1091, 0]
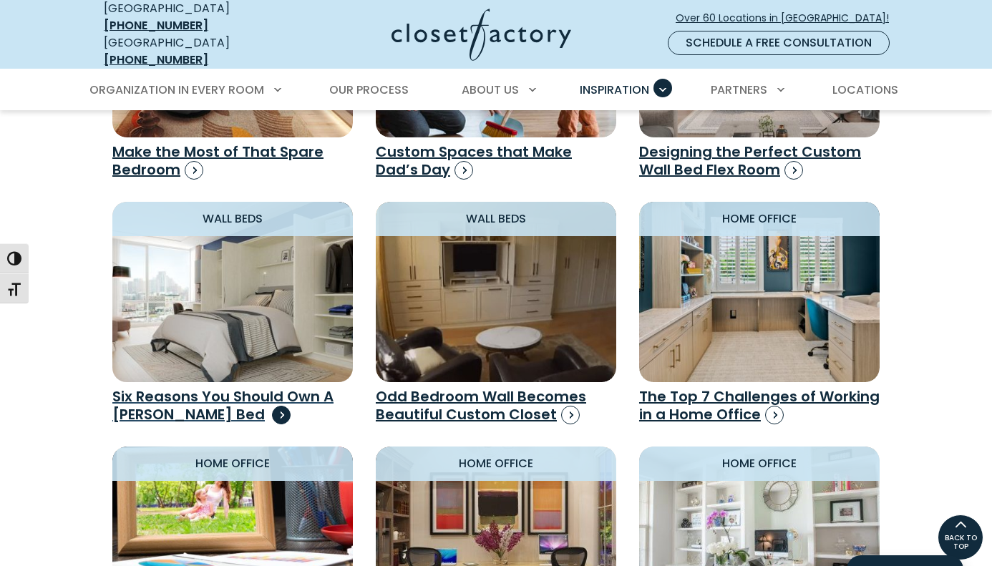
click at [213, 319] on img "Design Resources" at bounding box center [232, 292] width 265 height 198
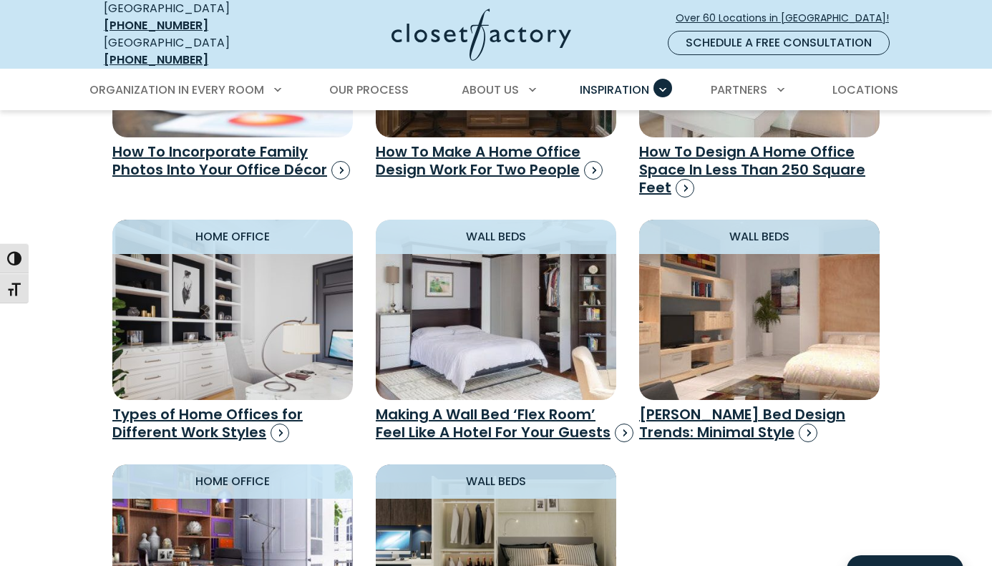
scroll to position [1605, 0]
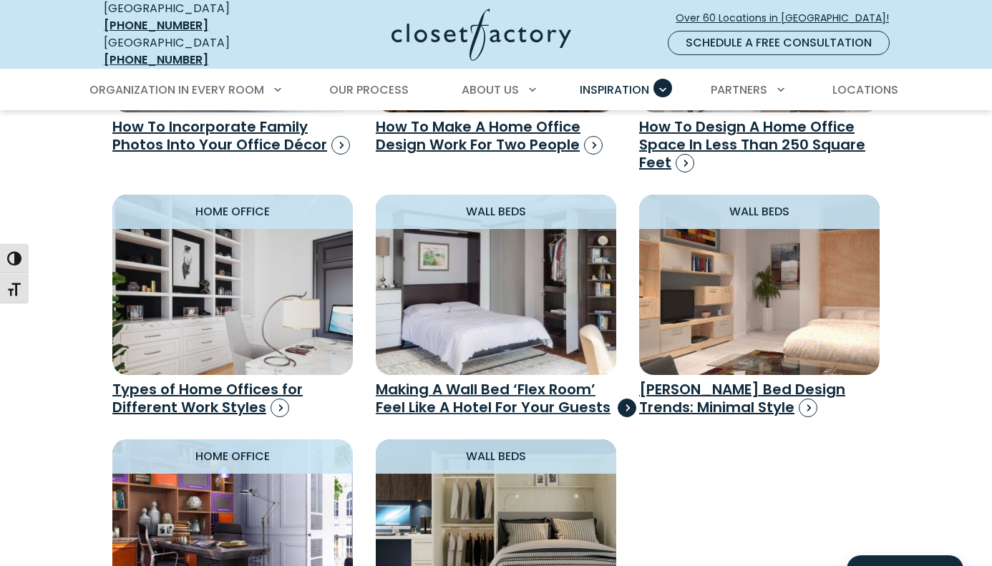
click at [517, 381] on h3 "Making A Wall Bed ‘Flex Room’ Feel Like A Hotel For Your Guests" at bounding box center [496, 399] width 241 height 36
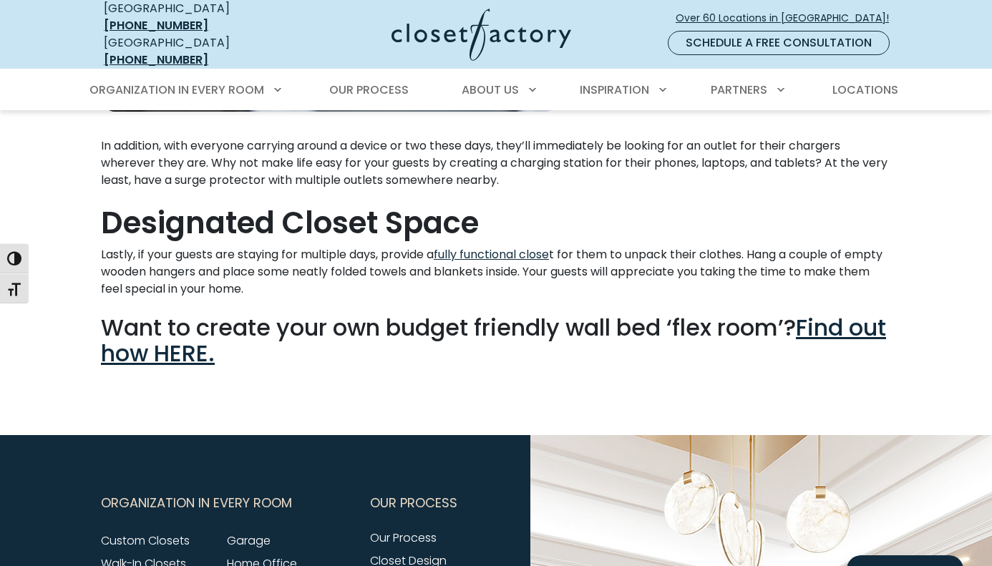
scroll to position [2041, 0]
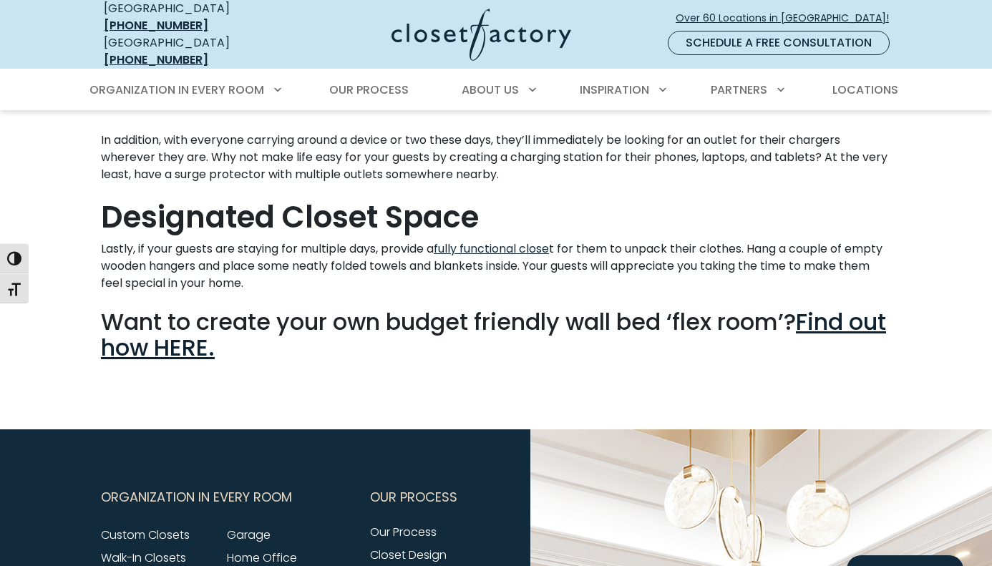
click at [167, 342] on link "Find out how HERE." at bounding box center [494, 335] width 786 height 58
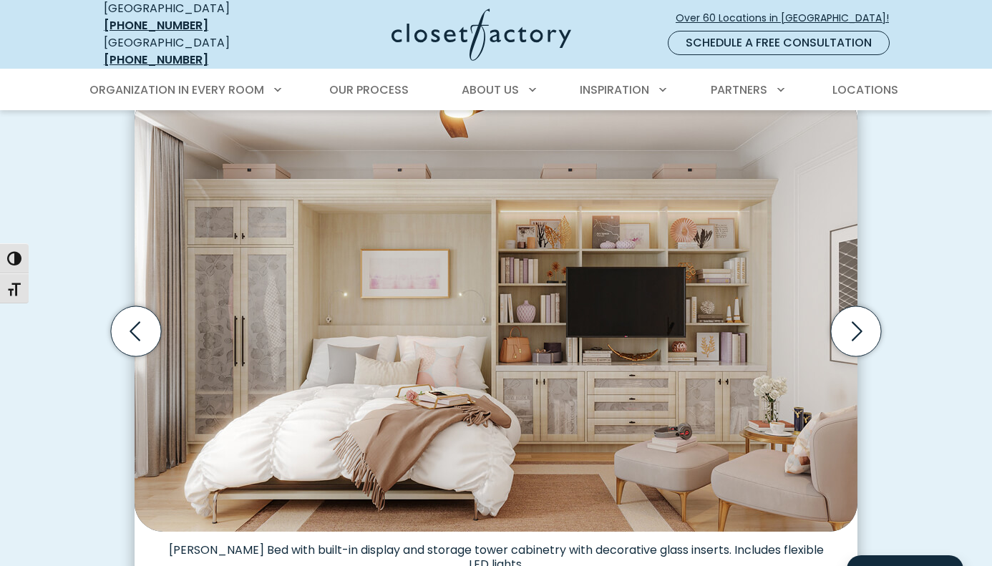
scroll to position [425, 0]
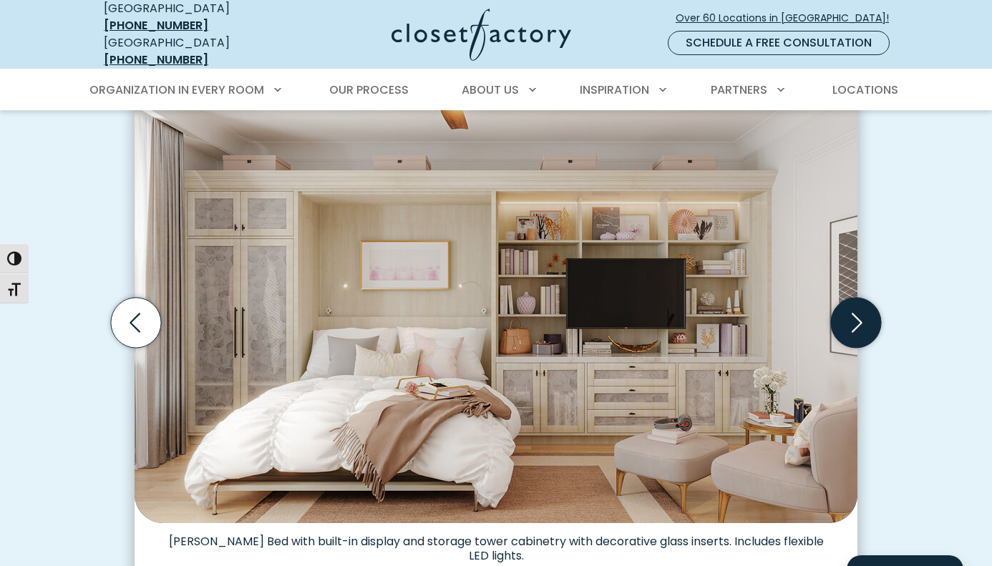
click at [854, 308] on icon "Next slide" at bounding box center [856, 323] width 50 height 50
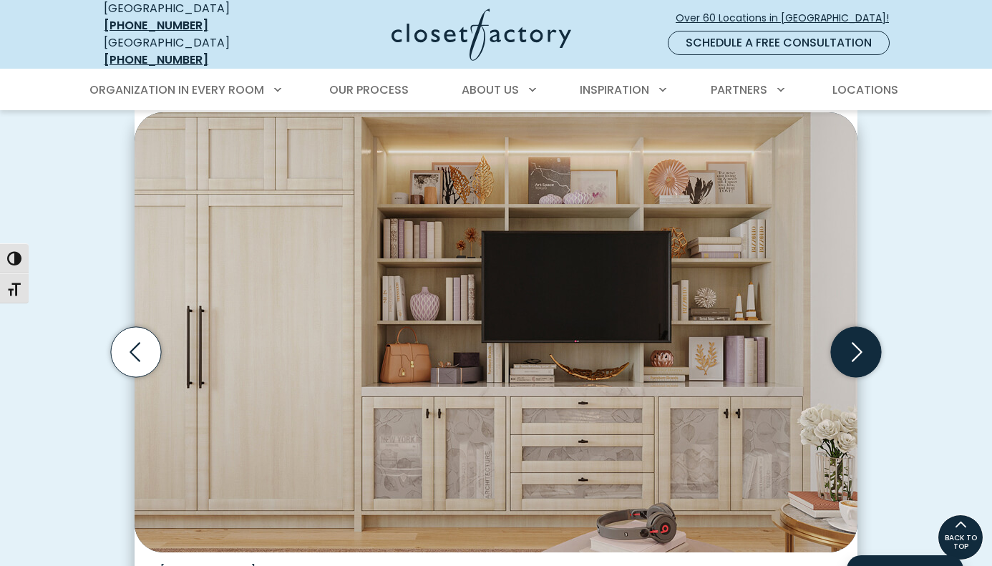
scroll to position [395, 0]
click at [851, 339] on icon "Next slide" at bounding box center [856, 353] width 50 height 50
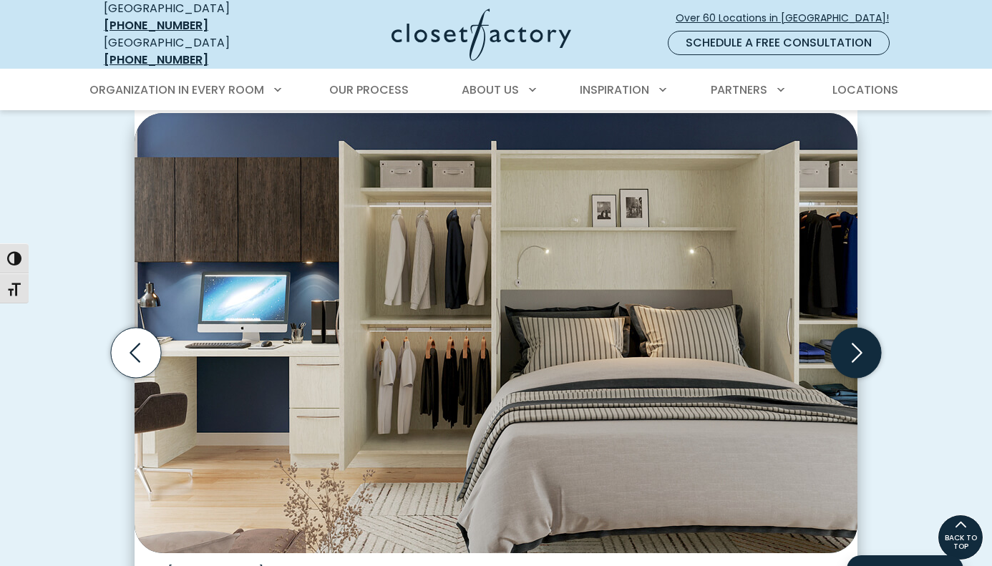
click at [851, 339] on icon "Next slide" at bounding box center [856, 353] width 50 height 50
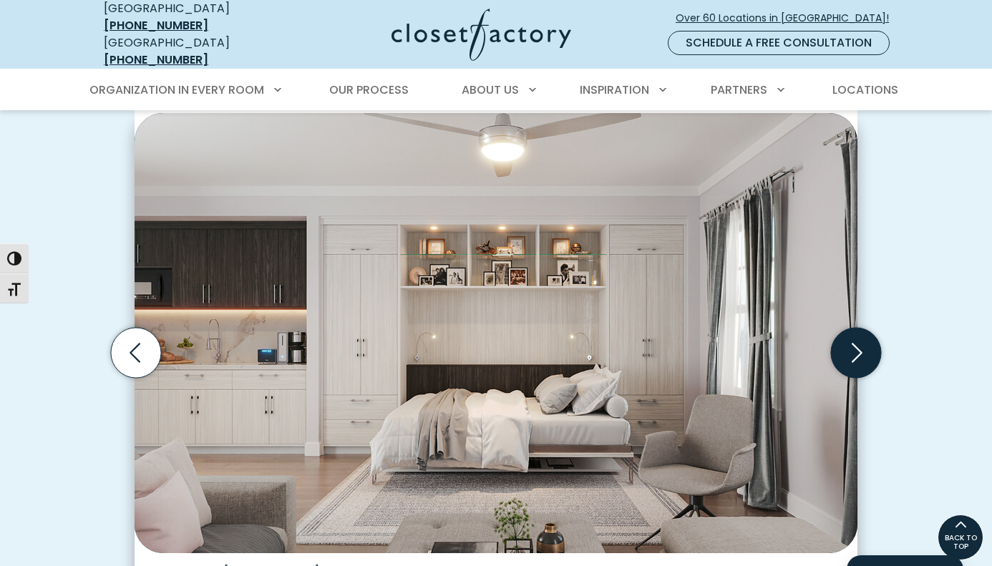
click at [851, 339] on icon "Next slide" at bounding box center [856, 353] width 50 height 50
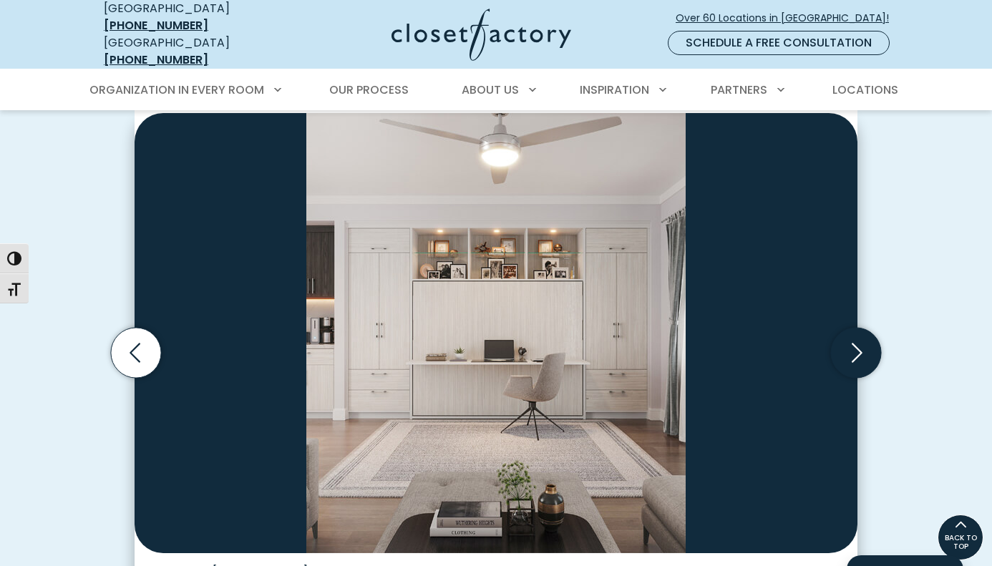
click at [851, 339] on icon "Next slide" at bounding box center [856, 353] width 50 height 50
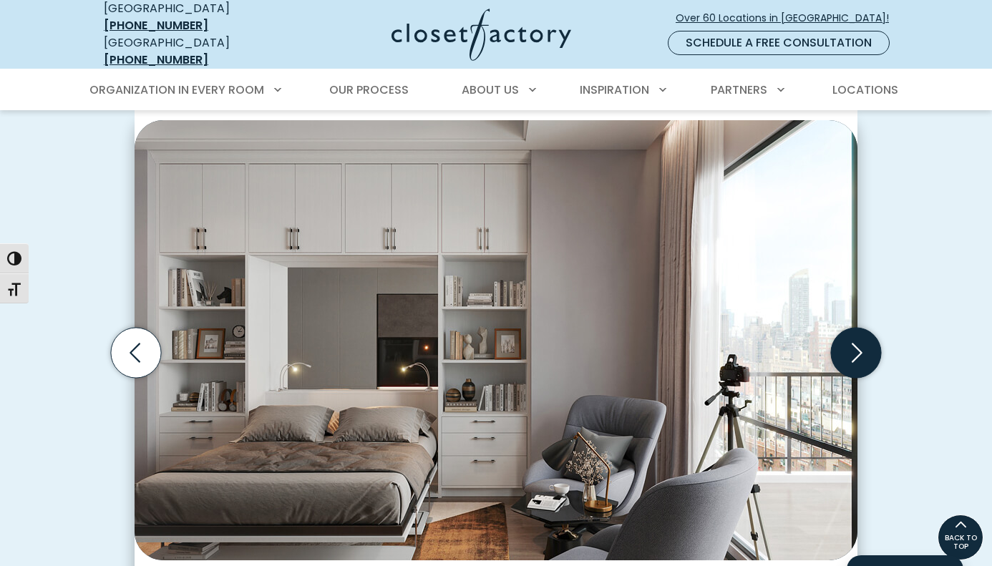
click at [851, 339] on icon "Next slide" at bounding box center [856, 353] width 50 height 50
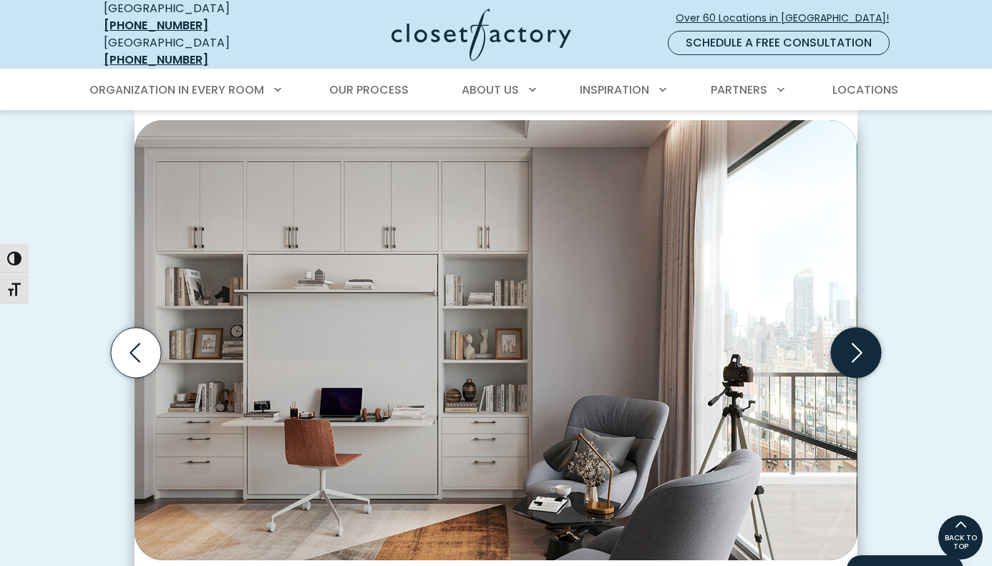
click at [851, 339] on icon "Next slide" at bounding box center [856, 353] width 50 height 50
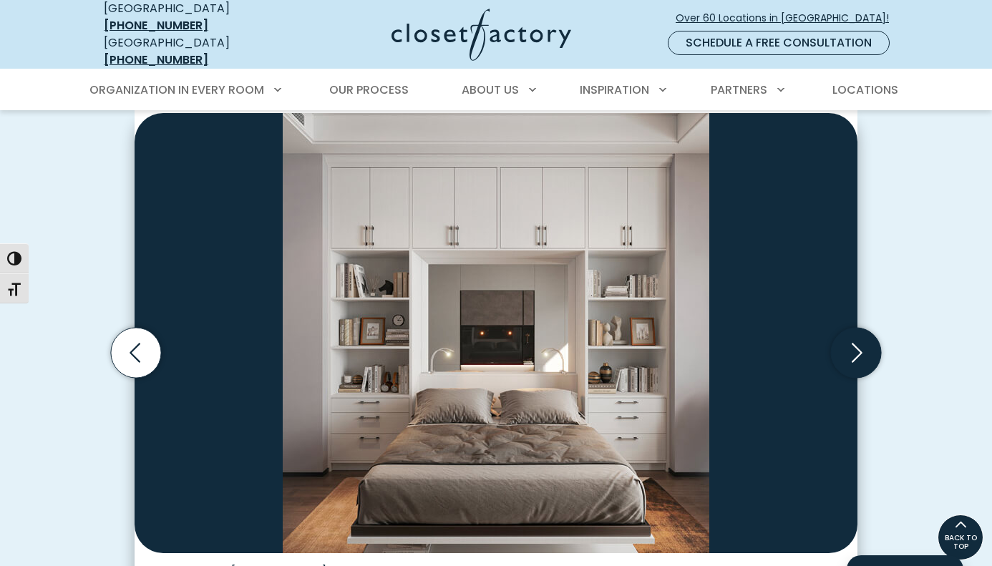
click at [851, 339] on icon "Next slide" at bounding box center [856, 353] width 50 height 50
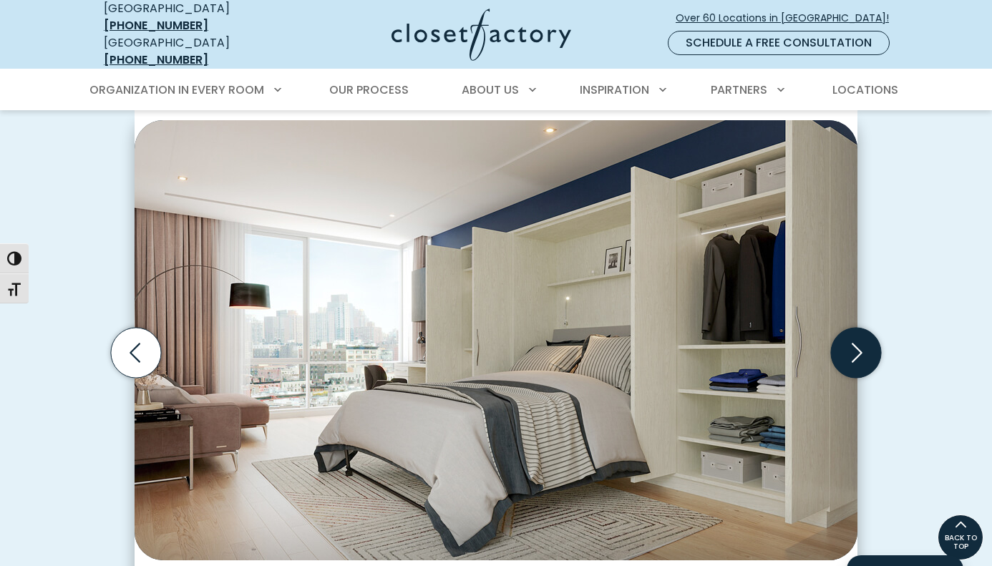
click at [851, 339] on icon "Next slide" at bounding box center [856, 353] width 50 height 50
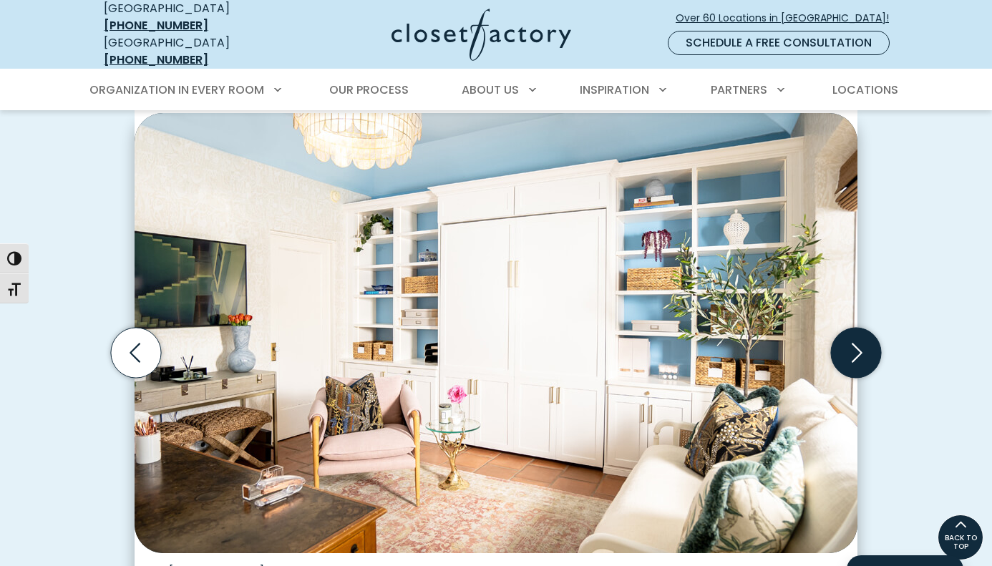
click at [861, 345] on icon "Next slide" at bounding box center [856, 353] width 50 height 50
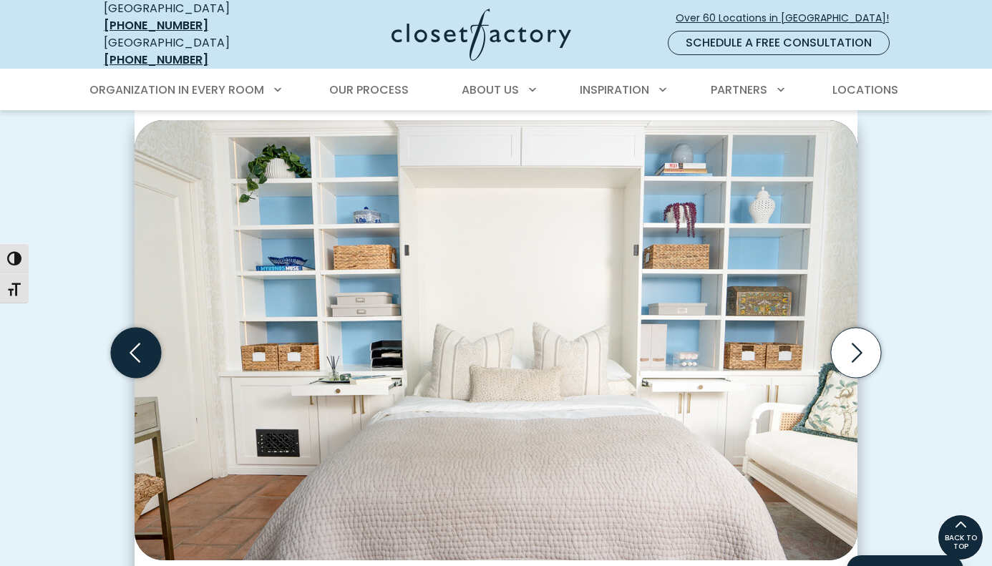
click at [140, 344] on icon "Previous slide" at bounding box center [136, 353] width 50 height 50
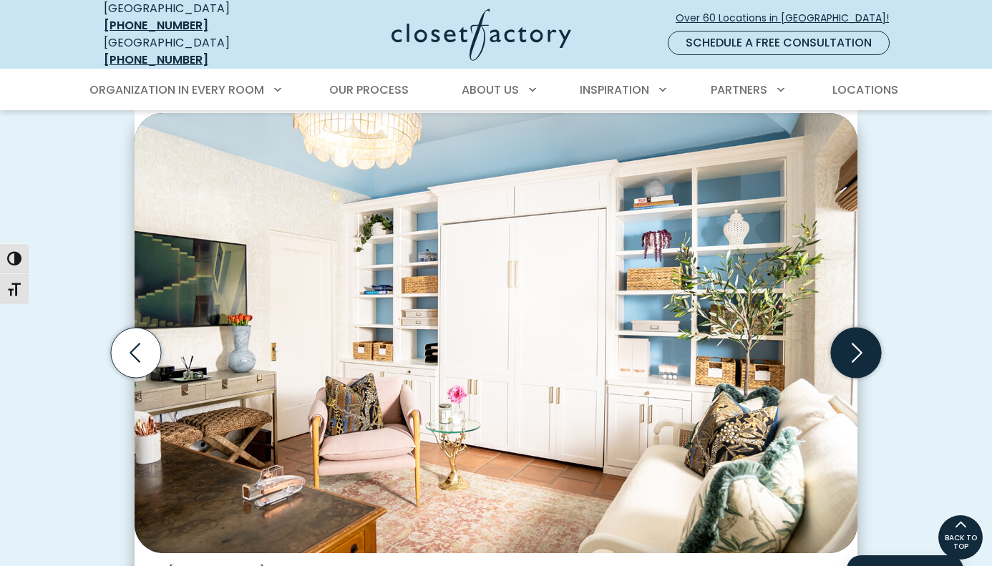
click at [855, 349] on icon "Next slide" at bounding box center [856, 353] width 50 height 50
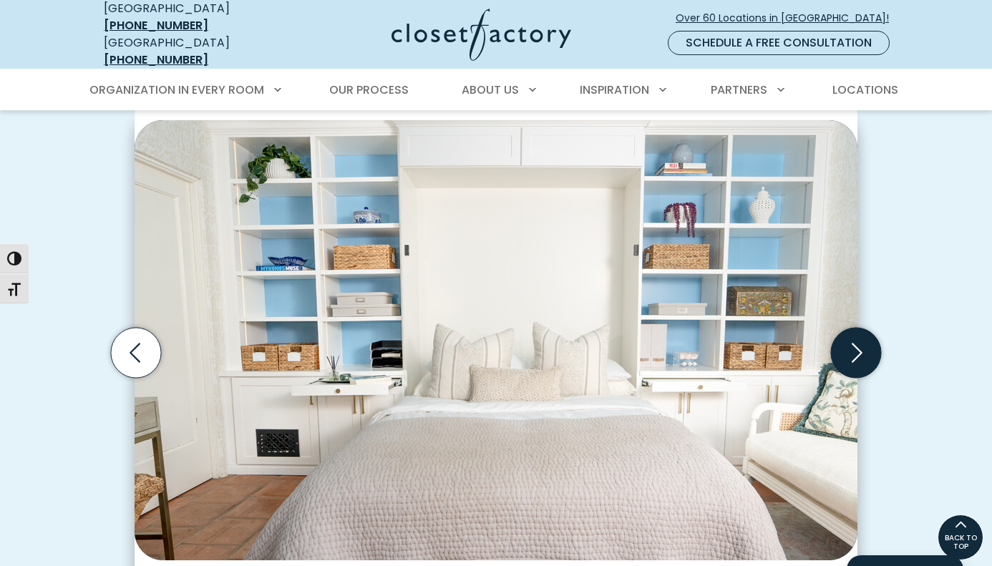
click at [855, 349] on icon "Next slide" at bounding box center [856, 353] width 50 height 50
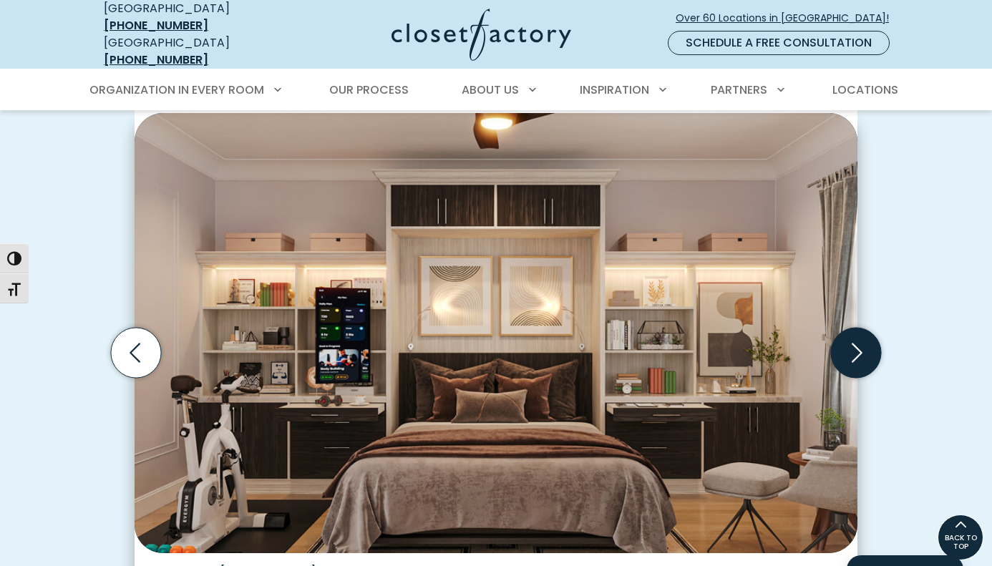
click at [855, 349] on icon "Next slide" at bounding box center [856, 353] width 50 height 50
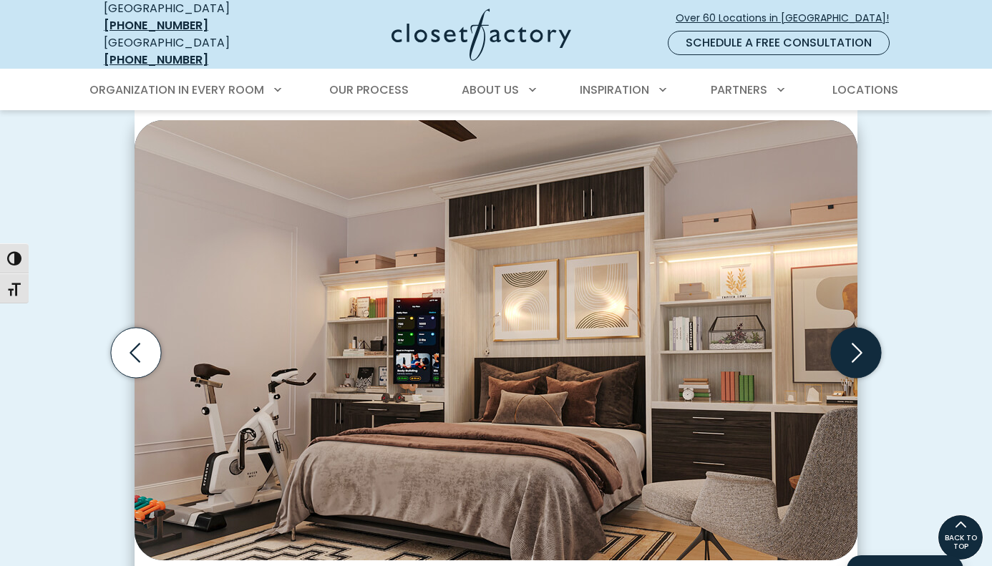
click at [855, 349] on icon "Next slide" at bounding box center [856, 353] width 50 height 50
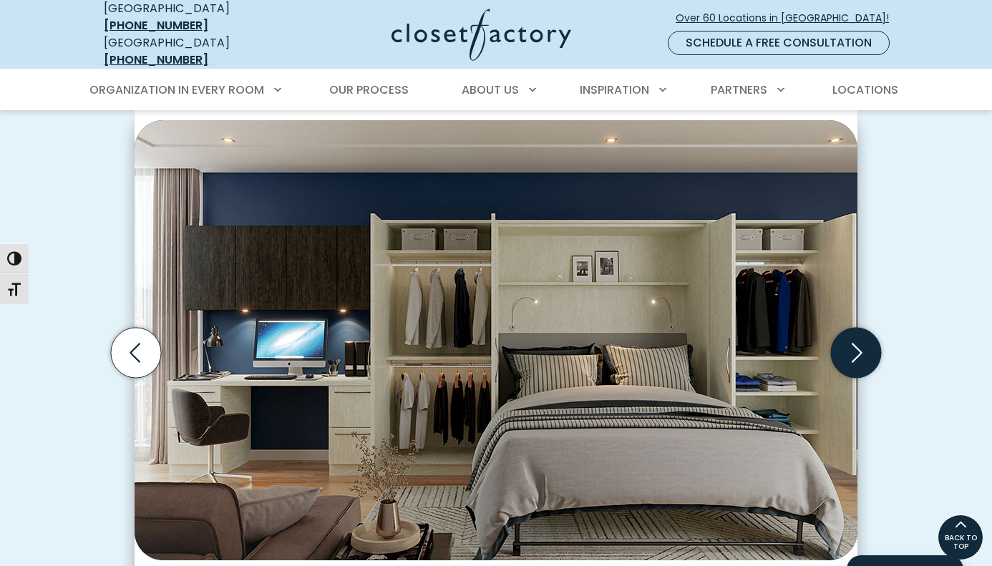
click at [855, 349] on icon "Next slide" at bounding box center [856, 353] width 50 height 50
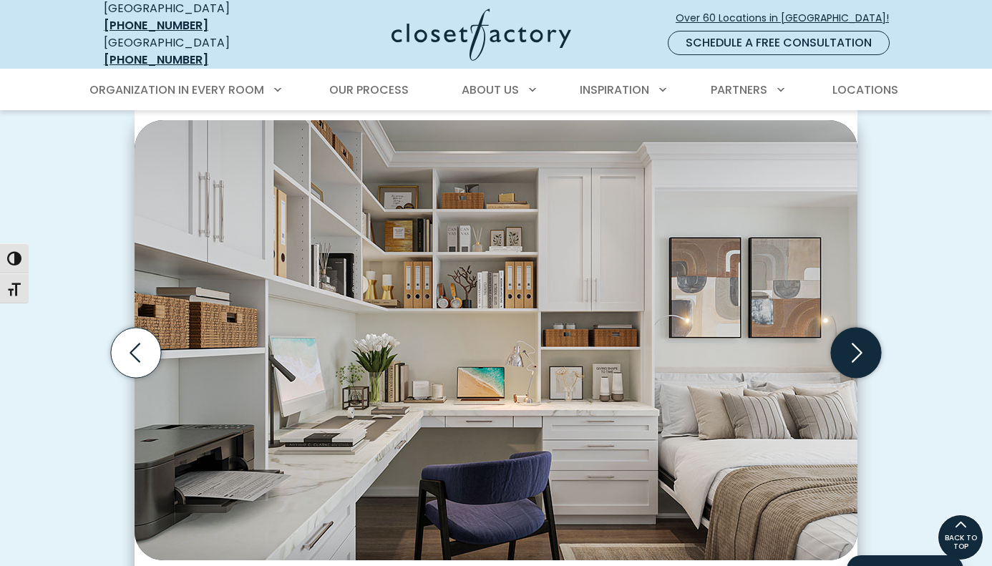
click at [855, 349] on icon "Next slide" at bounding box center [856, 353] width 50 height 50
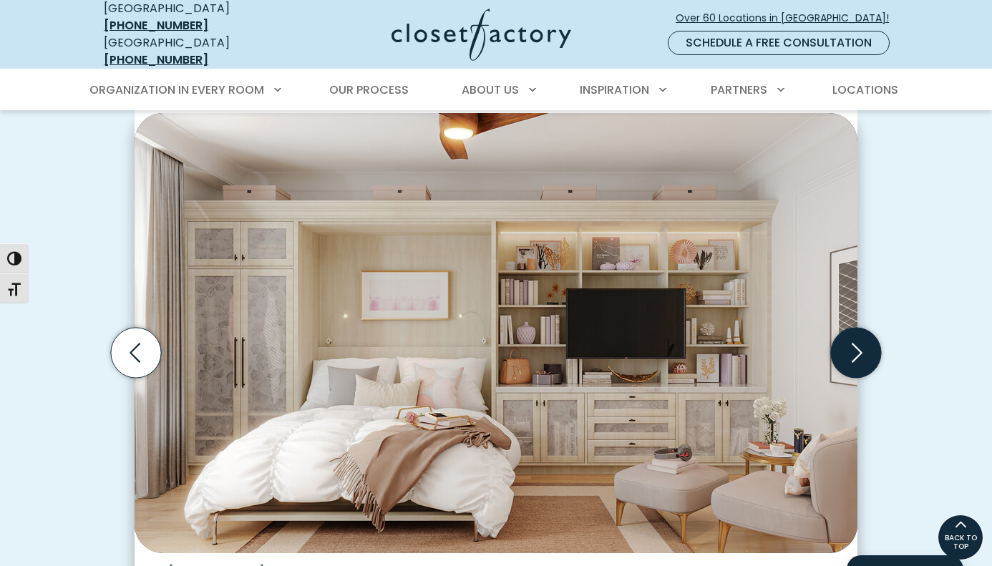
click at [861, 344] on icon "Next slide" at bounding box center [857, 353] width 11 height 19
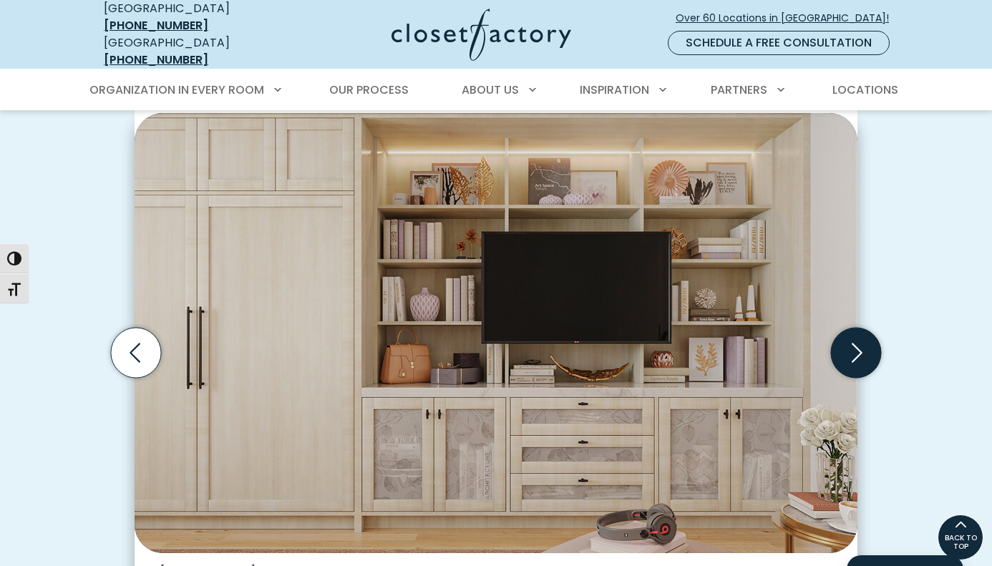
click at [861, 344] on icon "Next slide" at bounding box center [857, 353] width 11 height 19
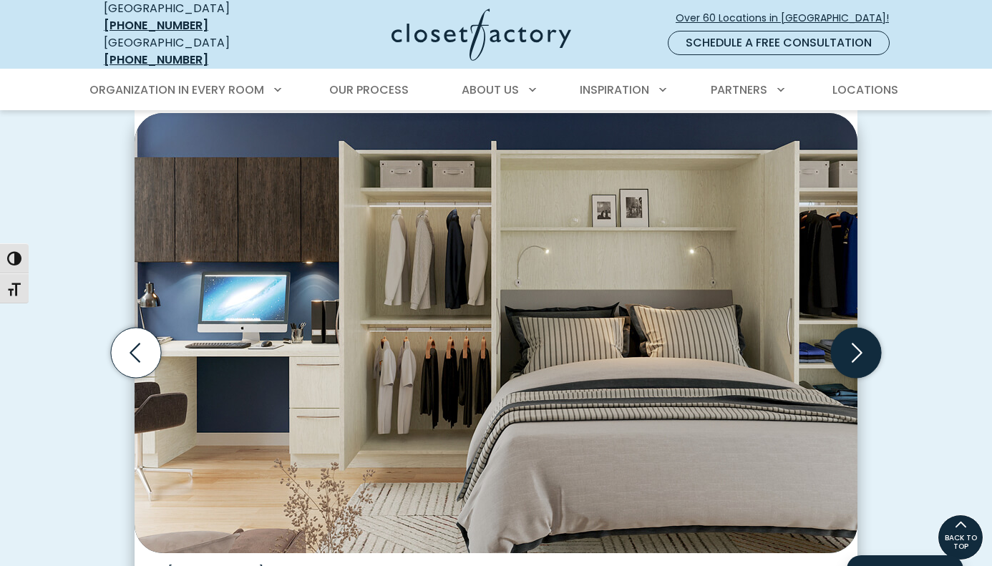
click at [861, 344] on icon "Next slide" at bounding box center [857, 353] width 11 height 19
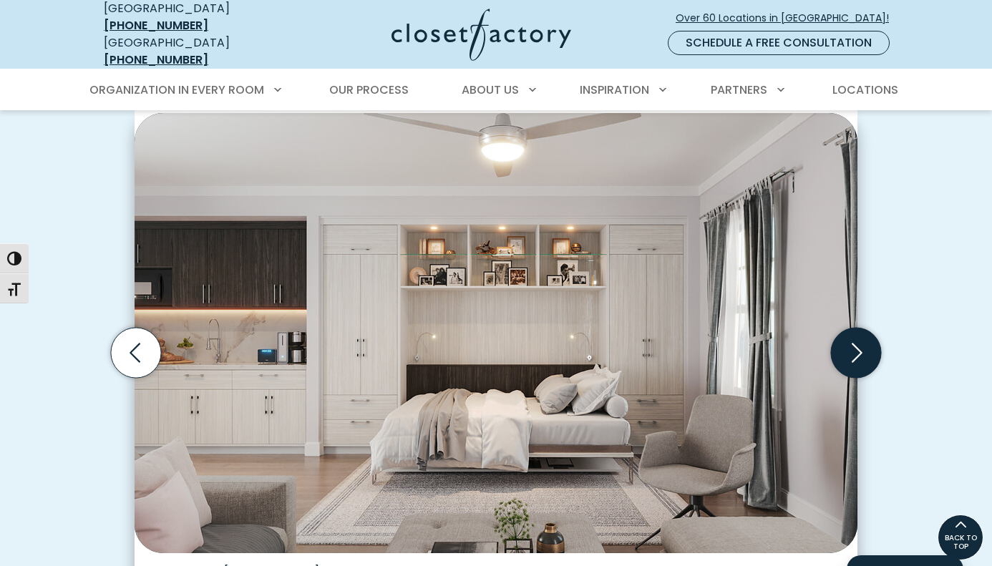
click at [861, 344] on icon "Next slide" at bounding box center [857, 353] width 11 height 19
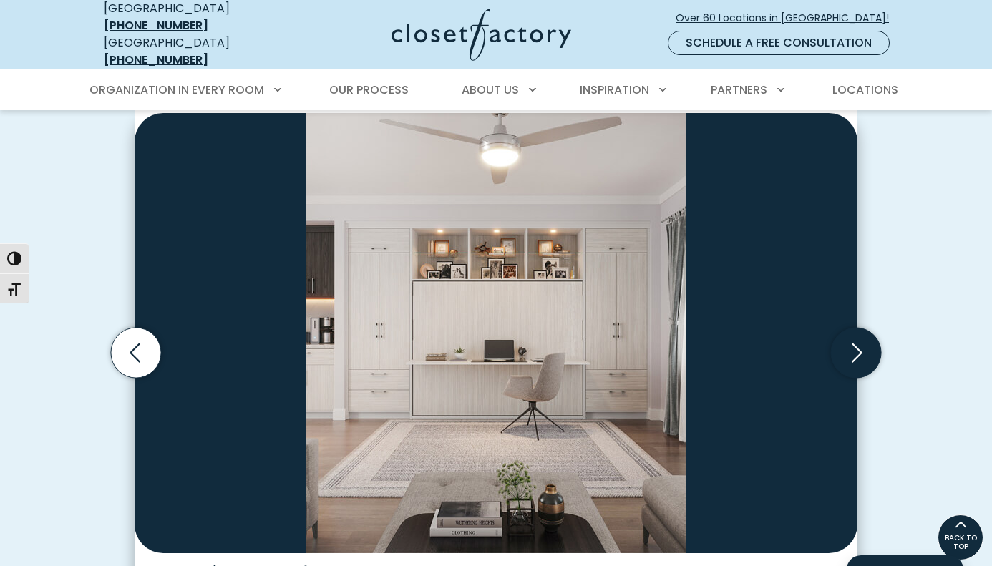
click at [861, 344] on icon "Next slide" at bounding box center [857, 353] width 11 height 19
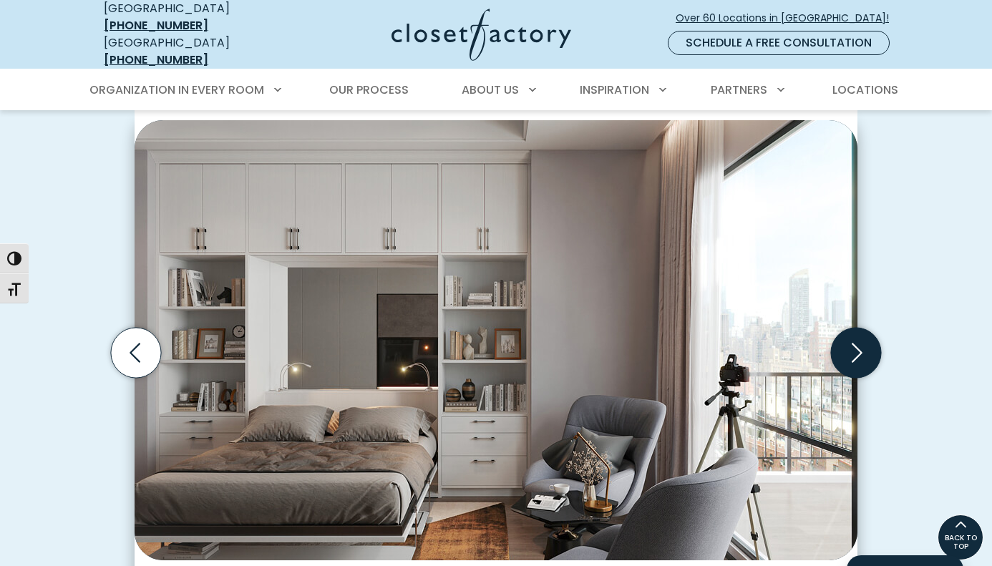
click at [861, 344] on icon "Next slide" at bounding box center [857, 353] width 11 height 19
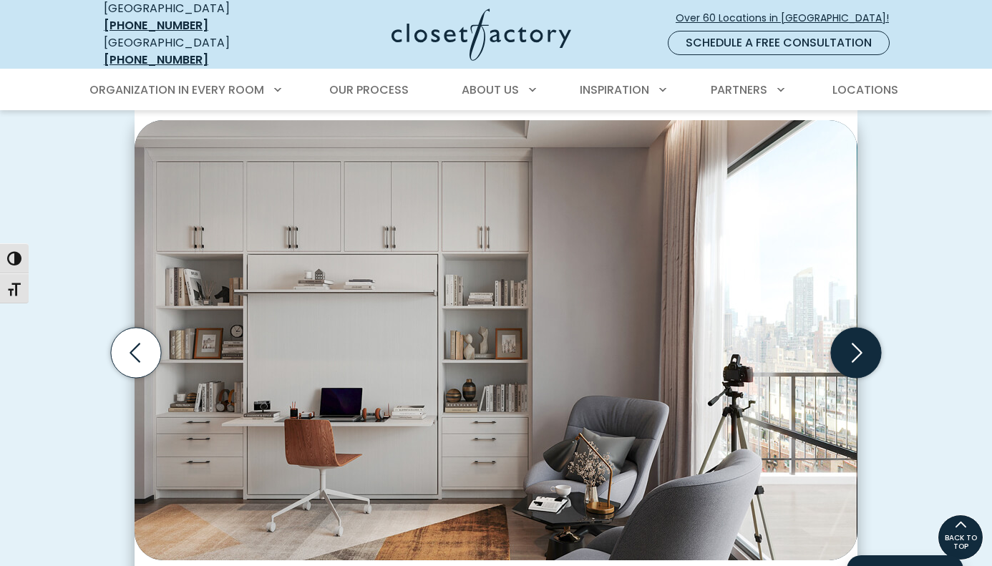
click at [861, 344] on icon "Next slide" at bounding box center [857, 353] width 11 height 19
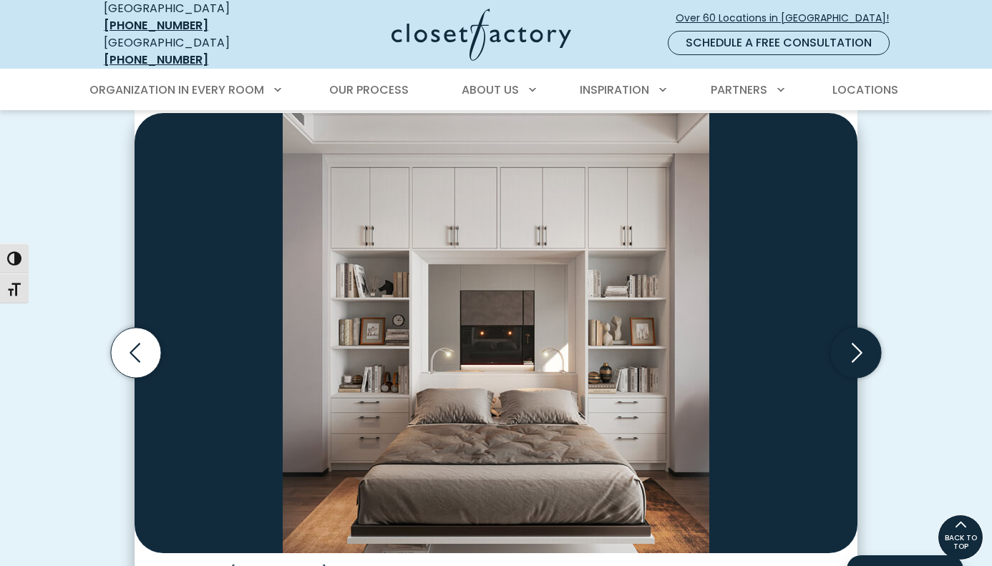
click at [861, 344] on icon "Next slide" at bounding box center [857, 353] width 11 height 19
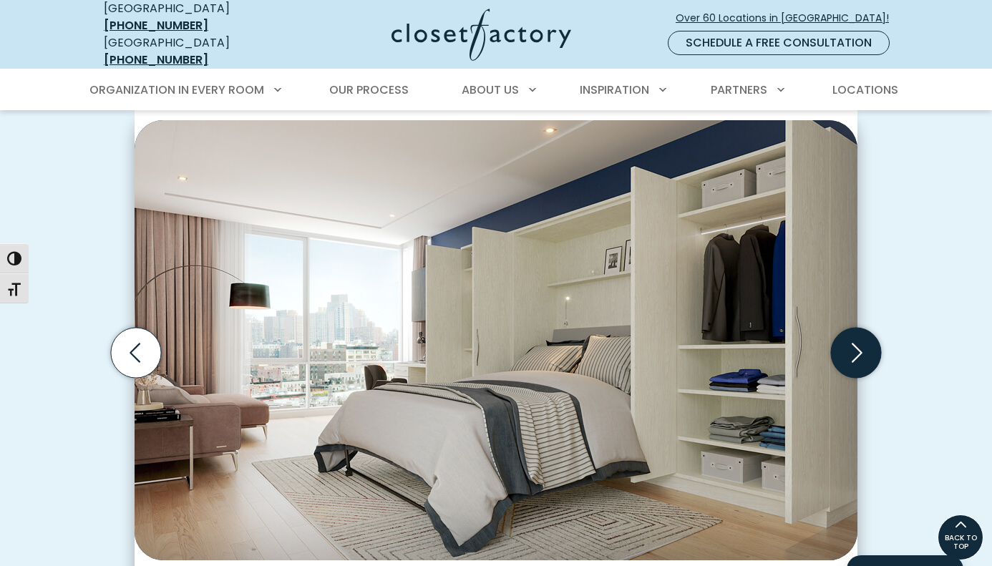
click at [861, 344] on icon "Next slide" at bounding box center [857, 353] width 11 height 19
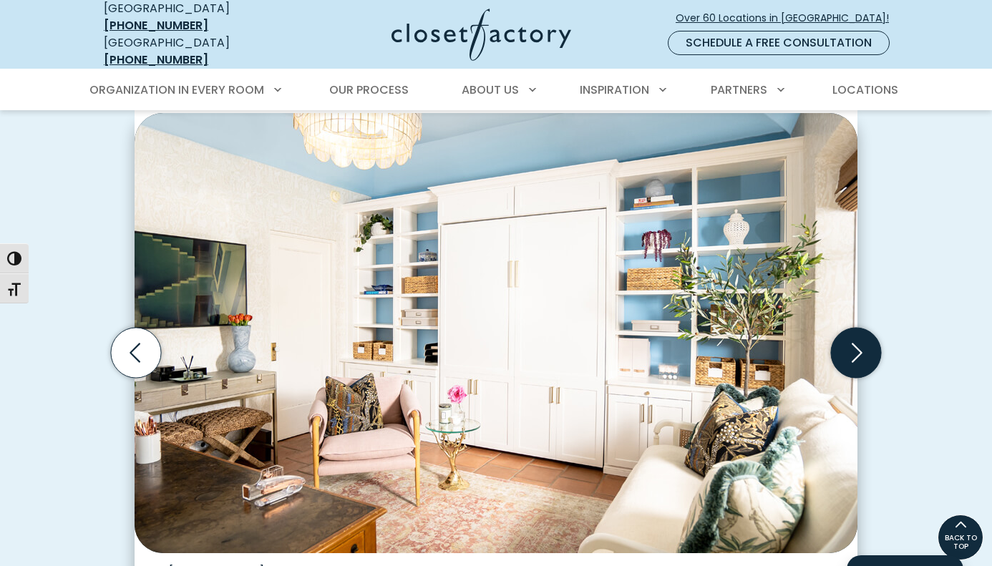
click at [861, 344] on icon "Next slide" at bounding box center [857, 353] width 11 height 19
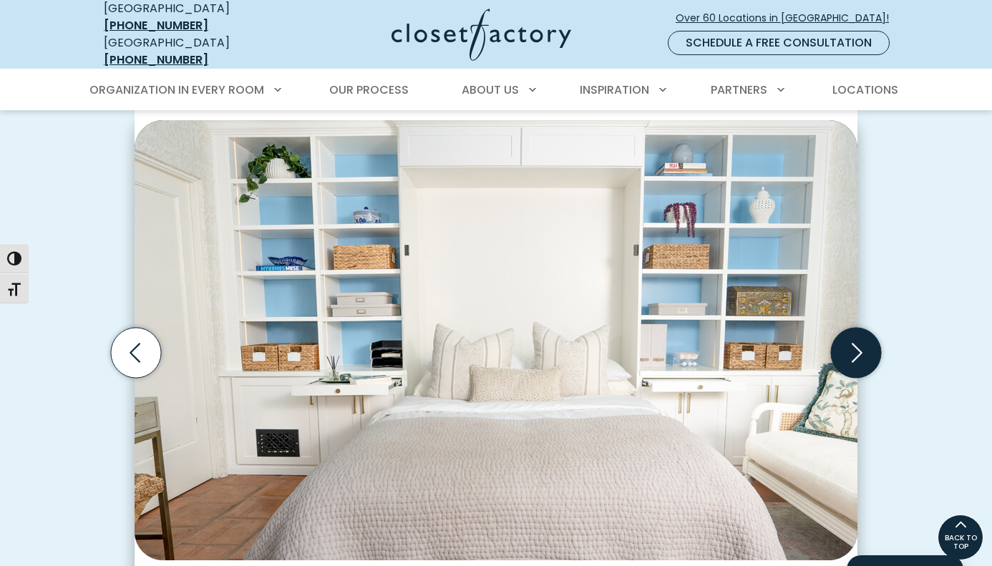
click at [861, 344] on icon "Next slide" at bounding box center [857, 353] width 11 height 19
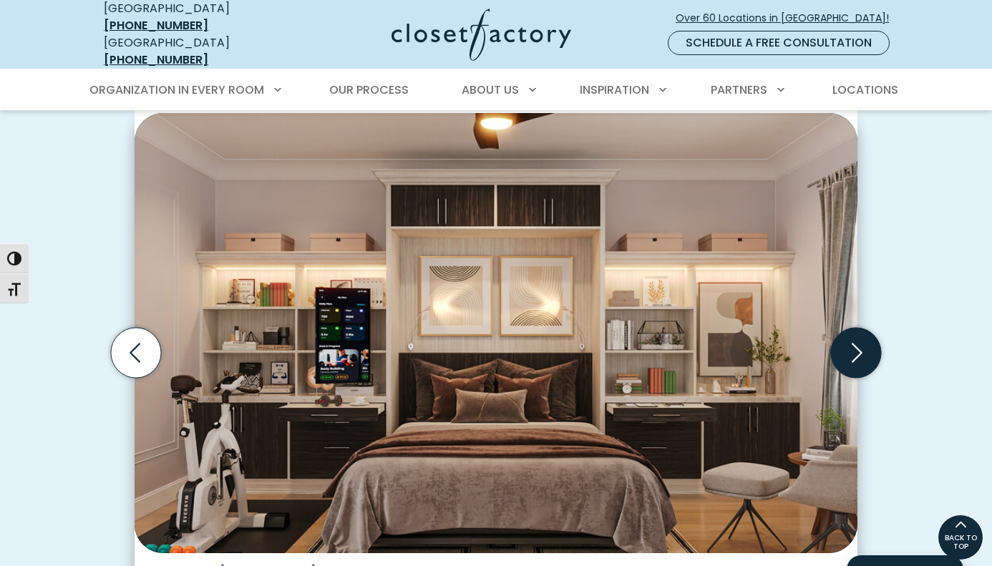
click at [861, 344] on icon "Next slide" at bounding box center [857, 353] width 11 height 19
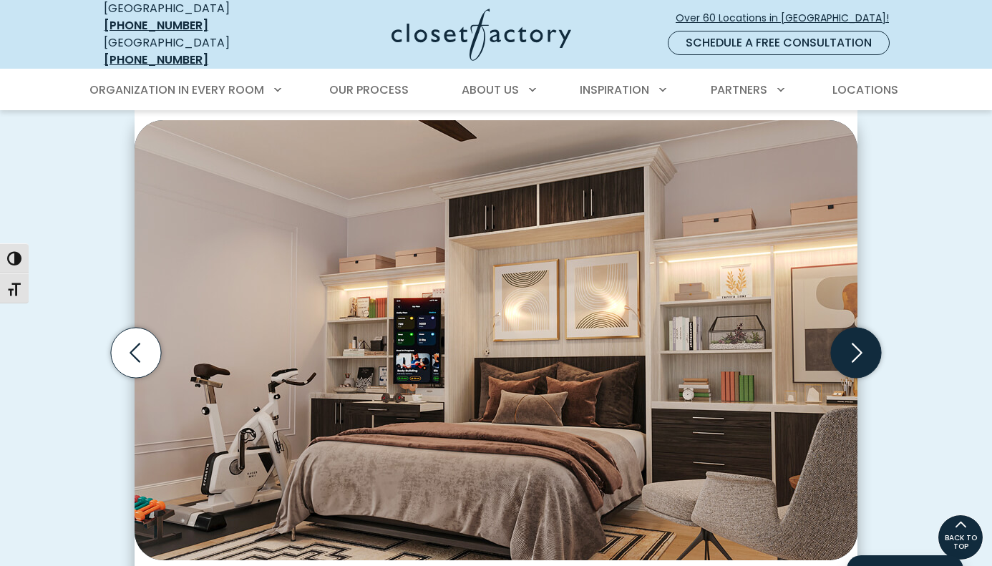
click at [861, 344] on icon "Next slide" at bounding box center [857, 353] width 11 height 19
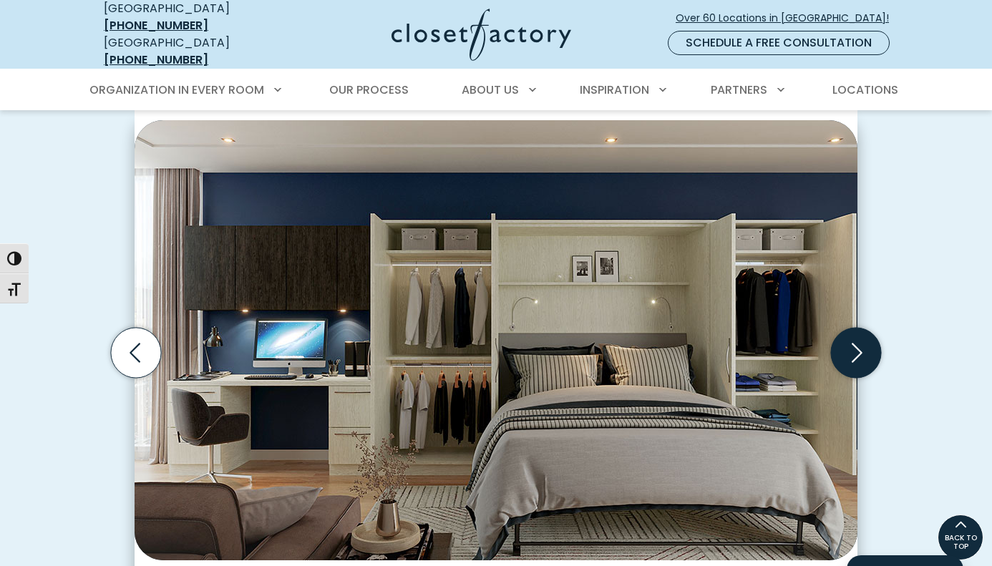
click at [861, 344] on icon "Next slide" at bounding box center [857, 353] width 11 height 19
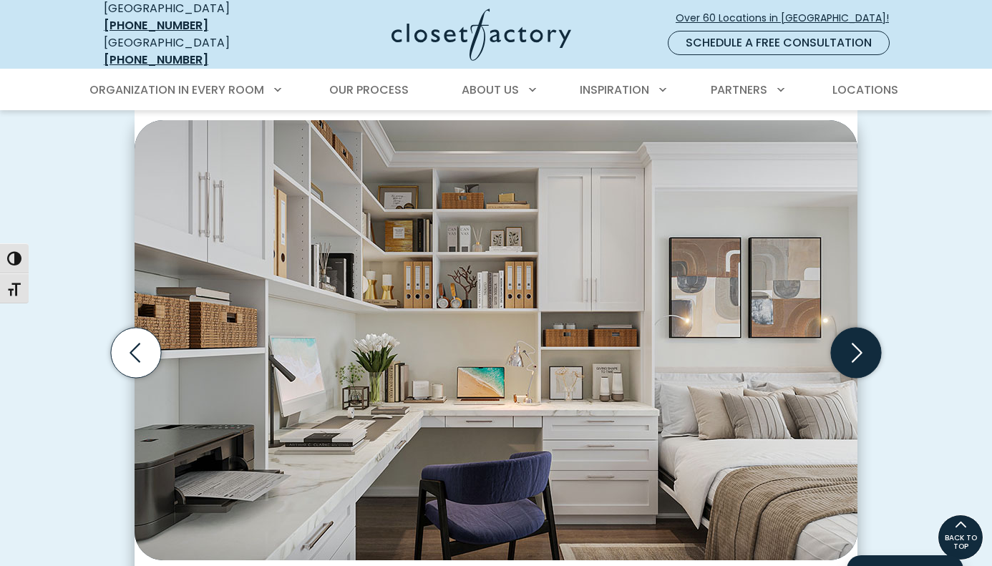
click at [861, 344] on icon "Next slide" at bounding box center [857, 353] width 11 height 19
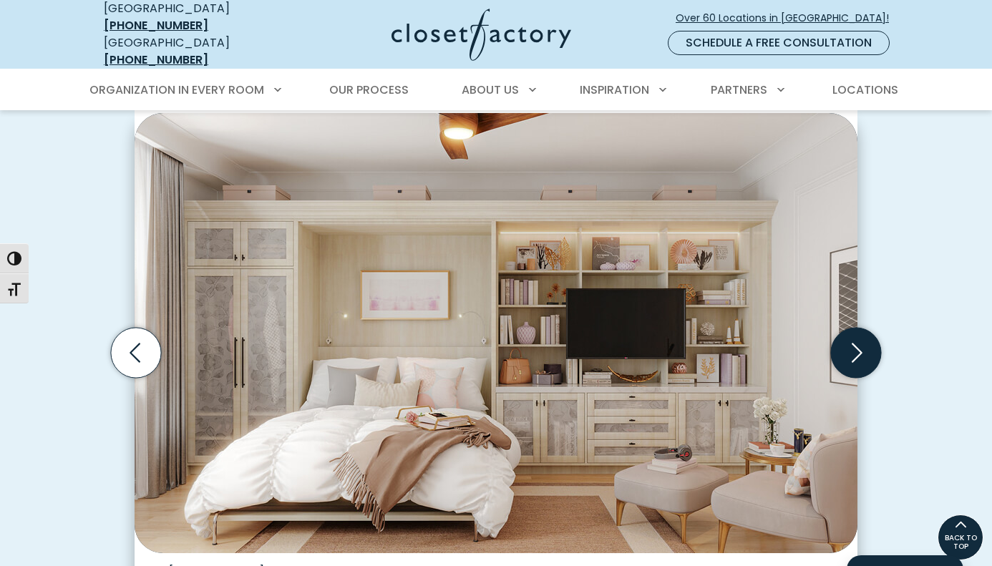
click at [861, 344] on icon "Next slide" at bounding box center [857, 353] width 11 height 19
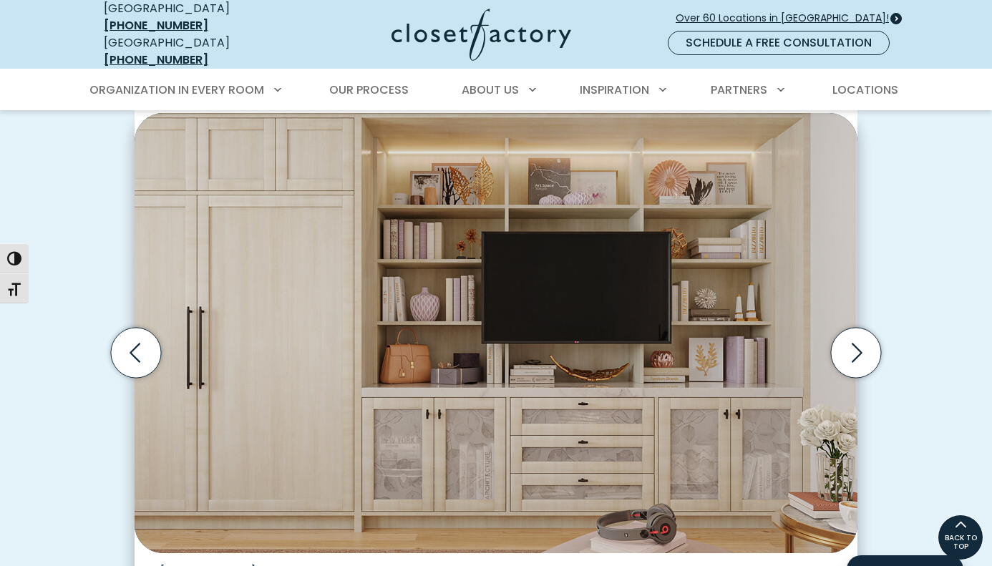
click at [840, 11] on span "Over 60 Locations in [GEOGRAPHIC_DATA]!" at bounding box center [788, 18] width 225 height 15
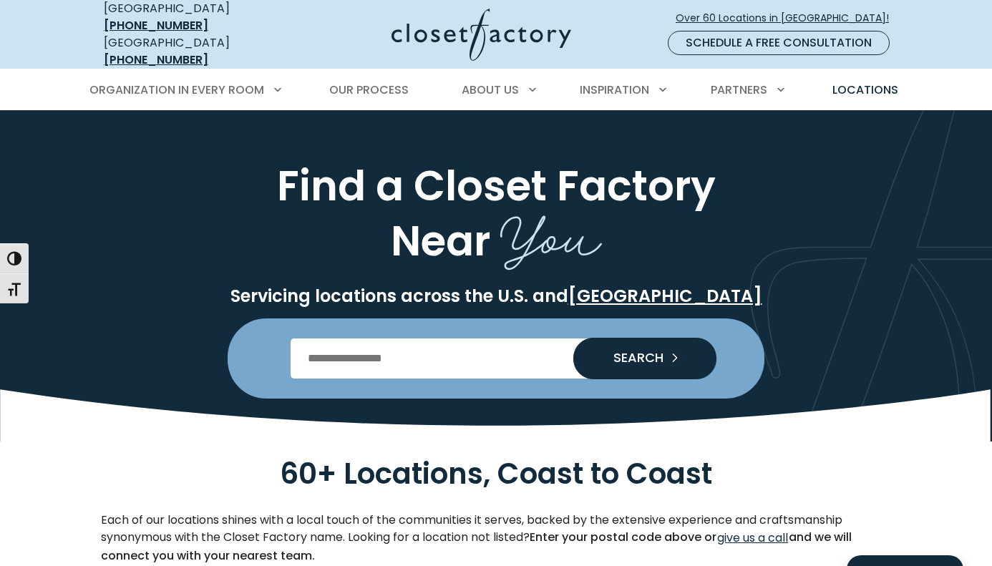
click at [492, 347] on input "Enter Postal Code" at bounding box center [497, 359] width 412 height 40
type input "*****"
click at [664, 352] on span "SEARCH" at bounding box center [633, 358] width 62 height 13
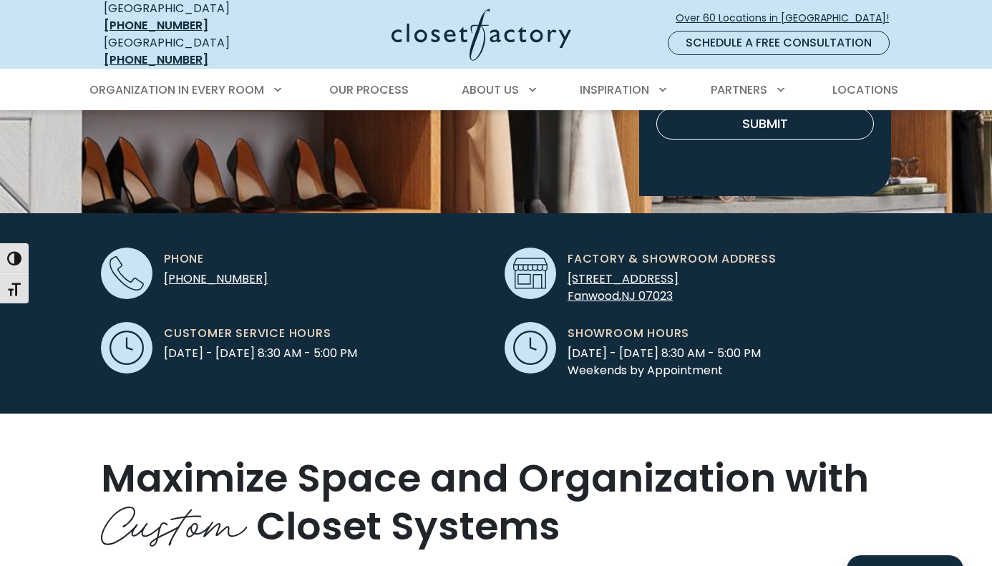
scroll to position [282, 0]
